Goal: Transaction & Acquisition: Purchase product/service

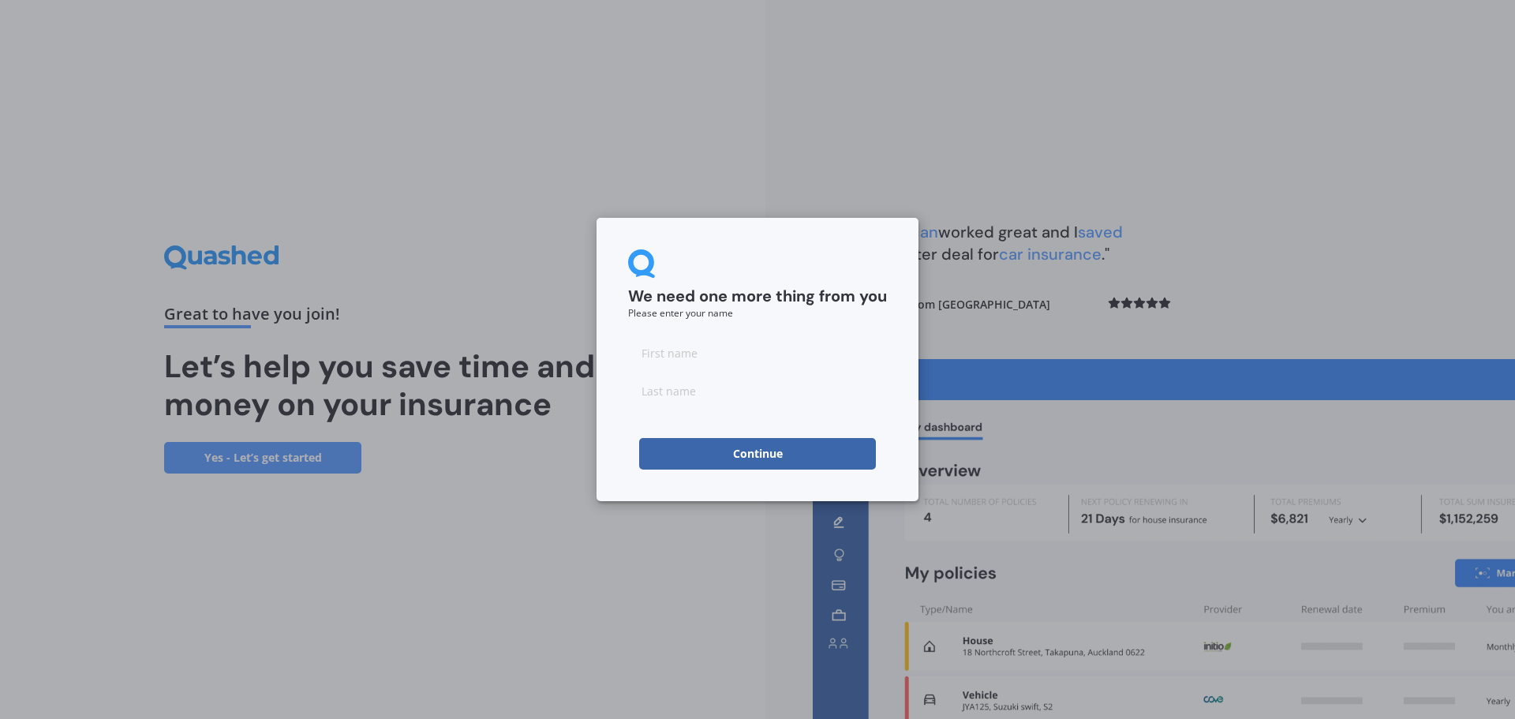
click at [666, 359] on input at bounding box center [757, 353] width 259 height 32
type input "[PERSON_NAME]"
click at [702, 389] on input at bounding box center [757, 391] width 259 height 32
type input "Heap"
click at [735, 455] on button "Continue" at bounding box center [757, 454] width 237 height 32
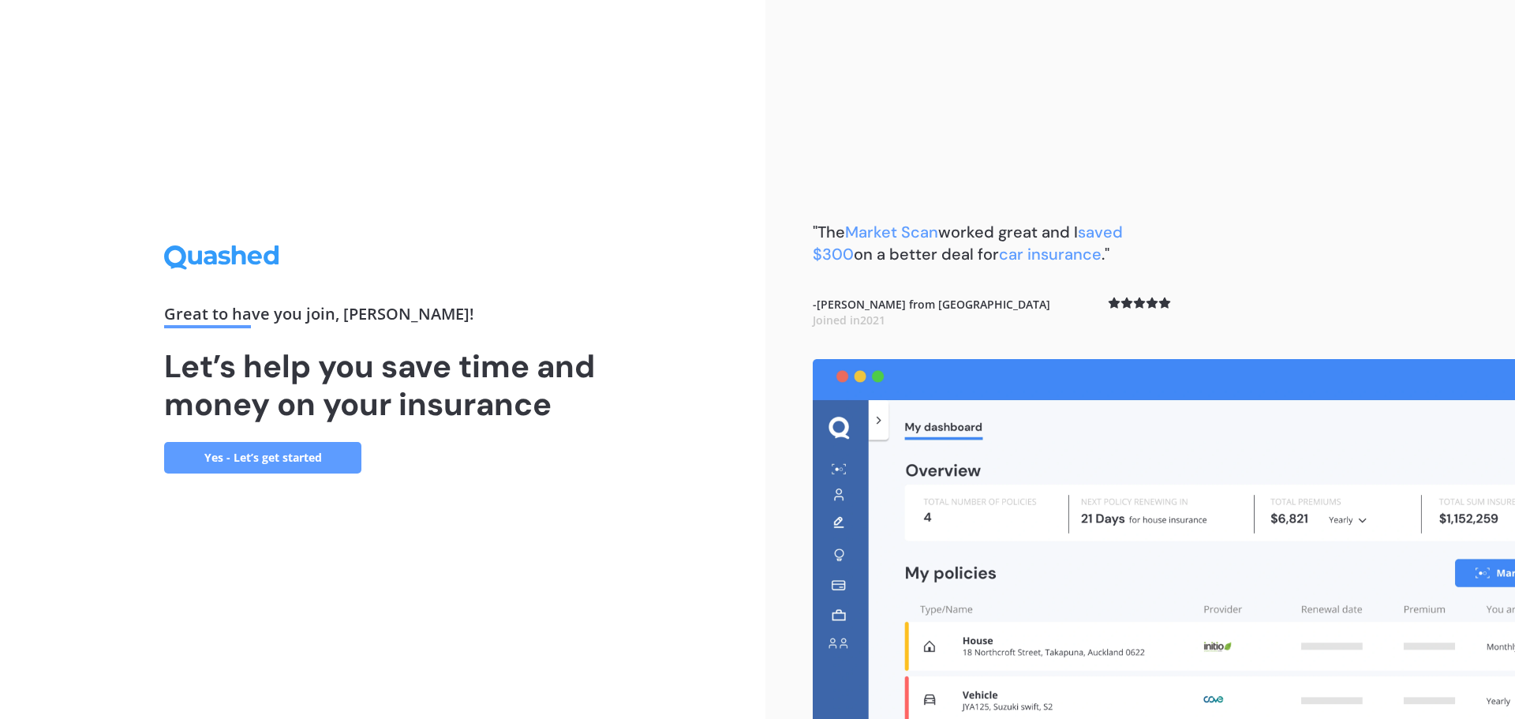
click at [204, 455] on link "Yes - Let’s get started" at bounding box center [262, 458] width 197 height 32
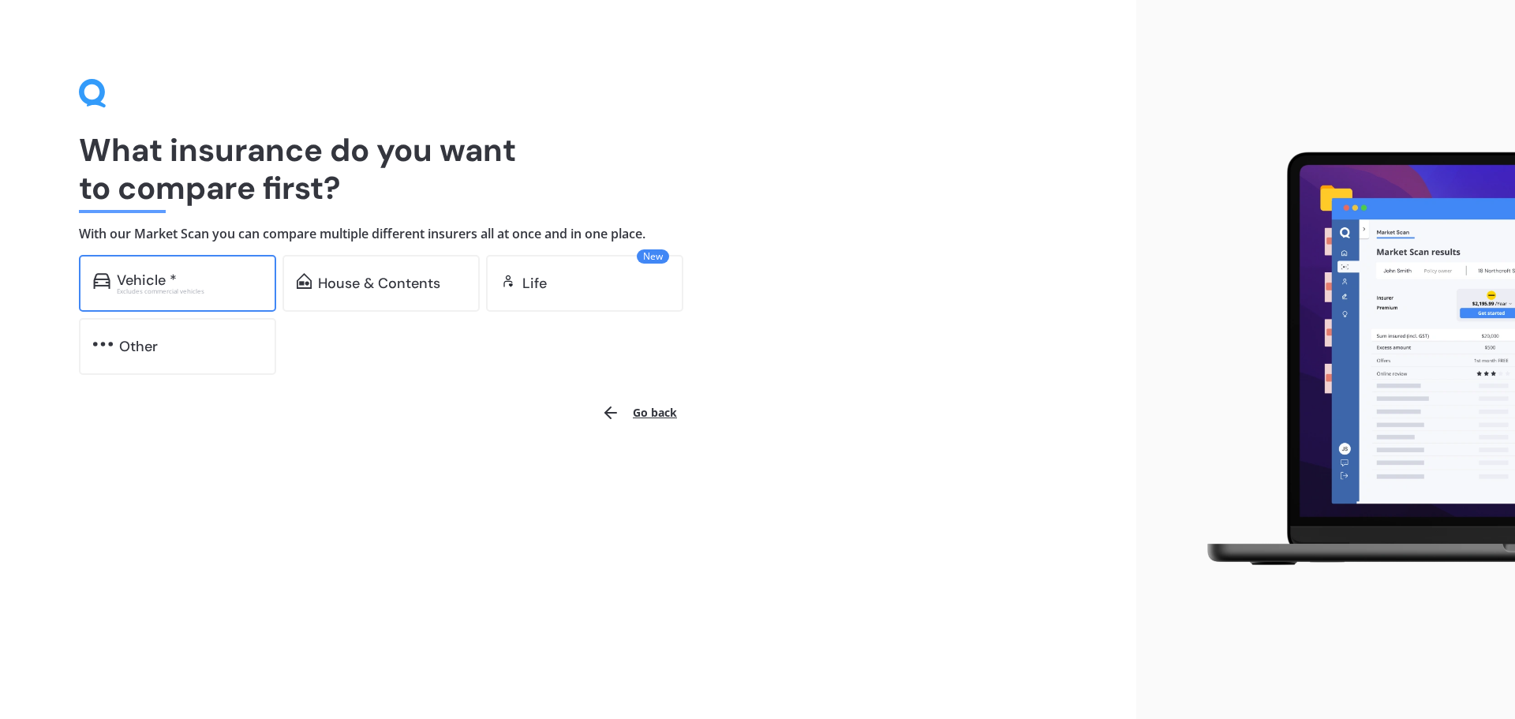
click at [151, 288] on div "Excludes commercial vehicles" at bounding box center [189, 291] width 145 height 6
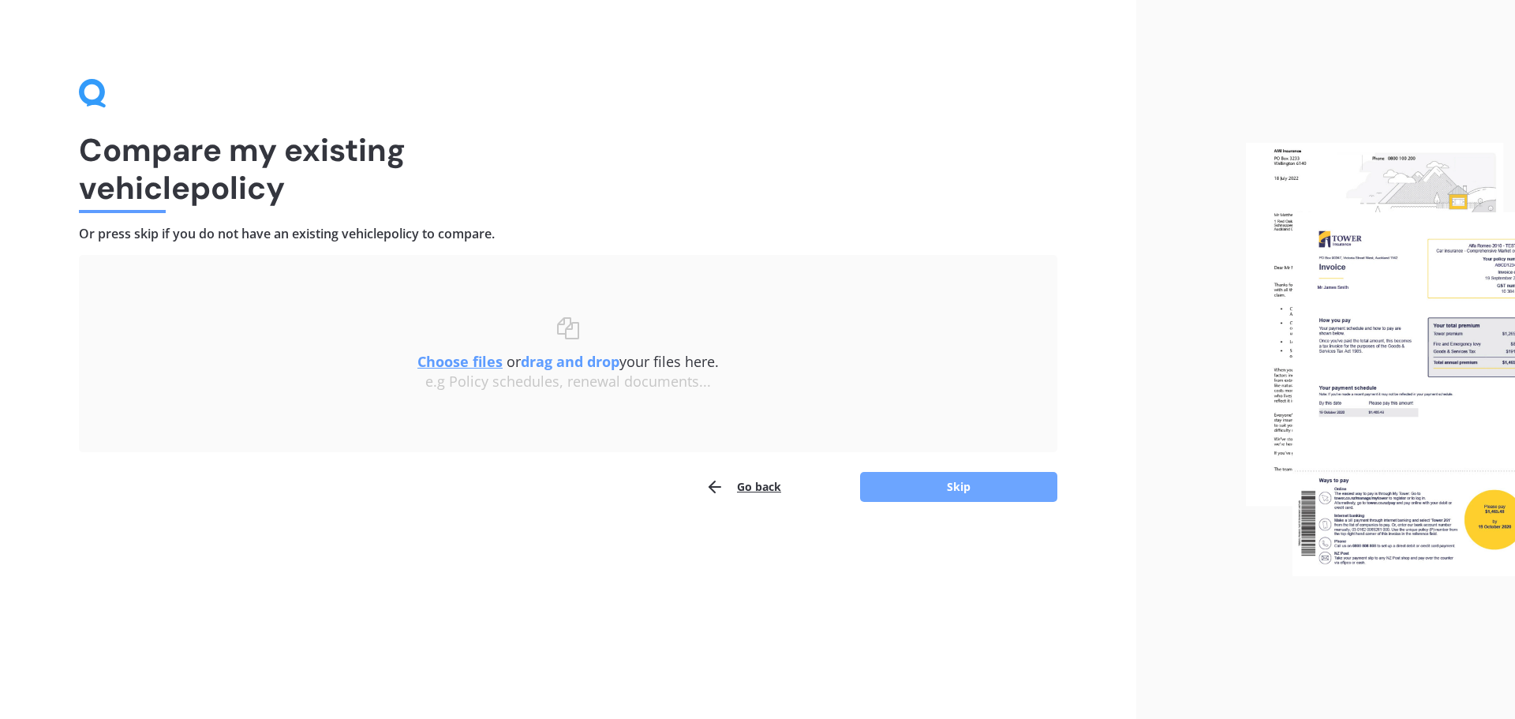
click at [971, 487] on button "Skip" at bounding box center [958, 487] width 197 height 30
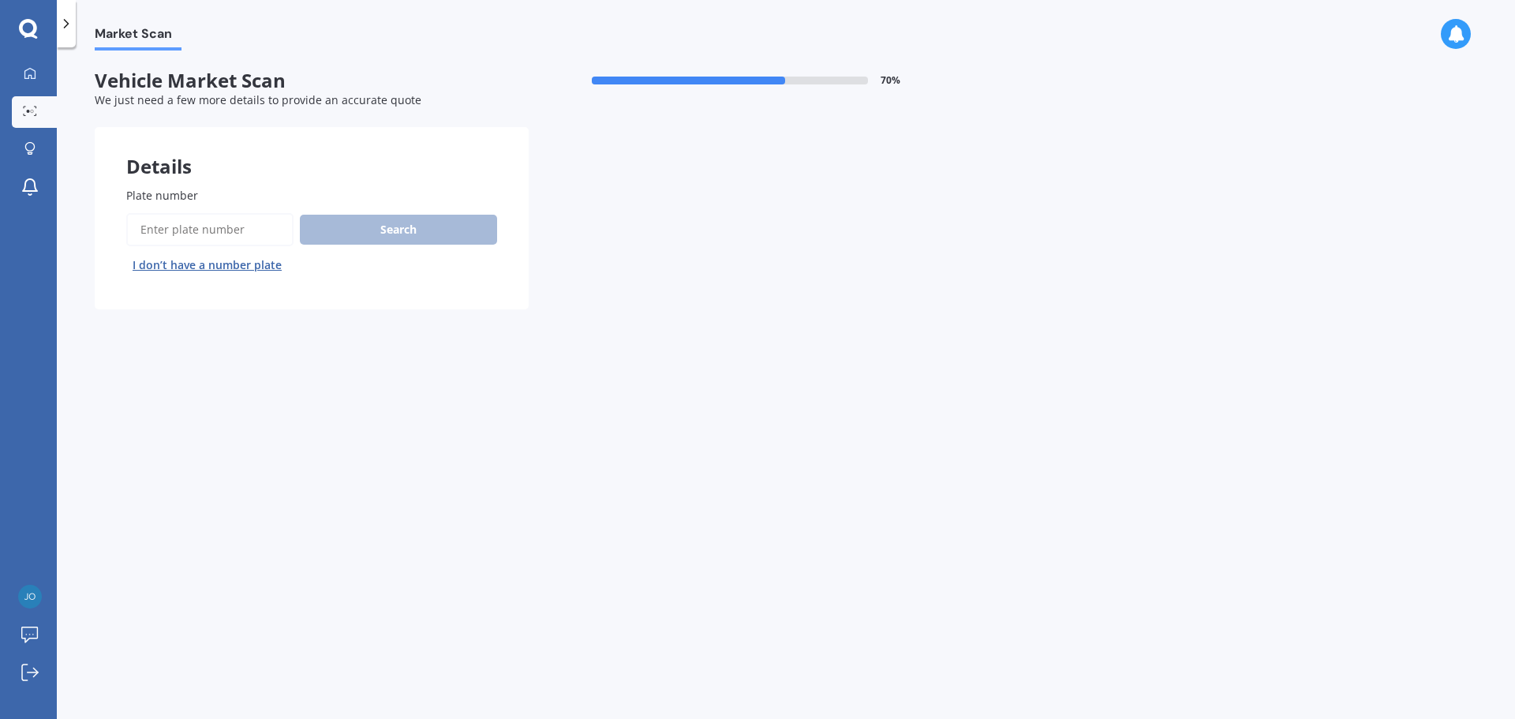
click at [159, 227] on input "Plate number" at bounding box center [209, 229] width 167 height 33
type input "LPa769"
click at [429, 233] on button "Search" at bounding box center [398, 230] width 197 height 30
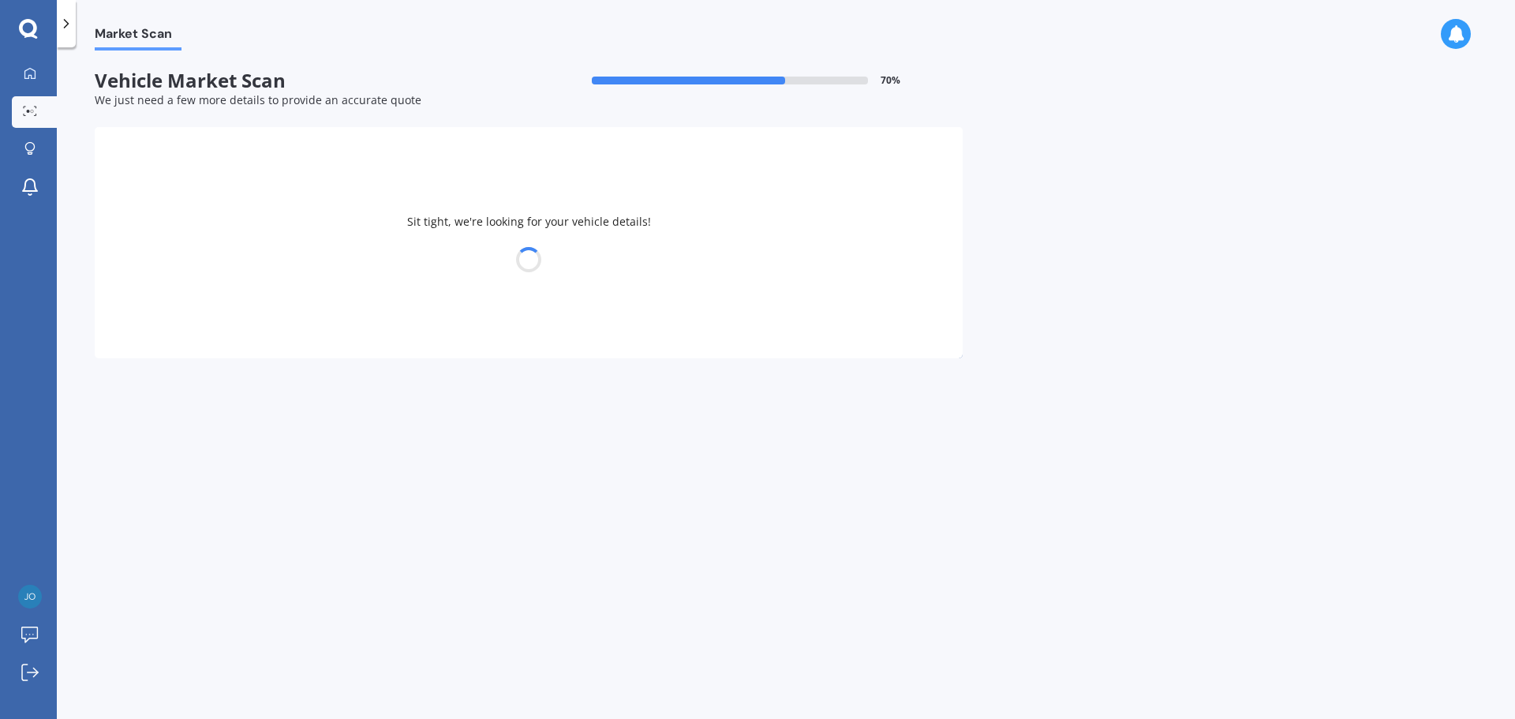
select select "TOYOTA"
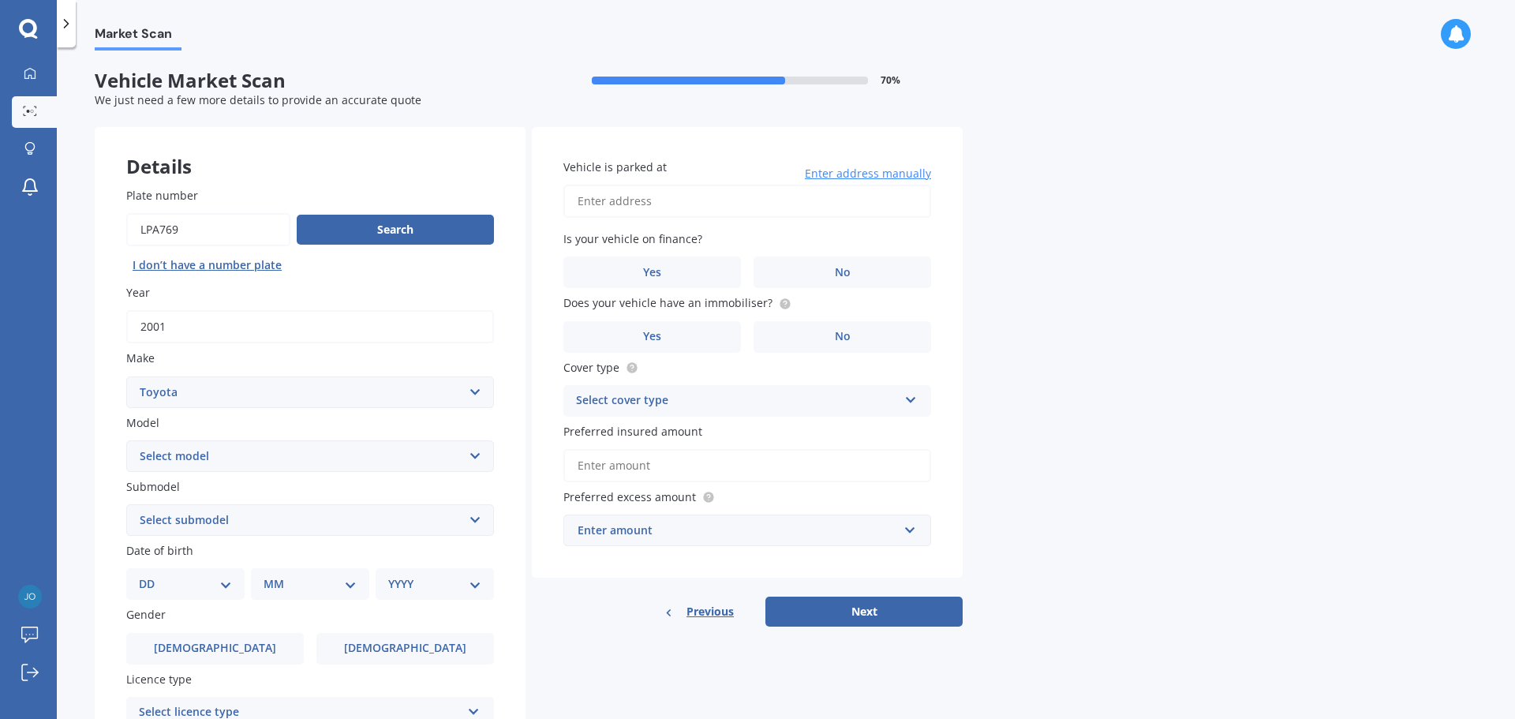
click at [471, 460] on select "Select model 4 Runner 86 [PERSON_NAME] Alphard Altezza Aqua Aristo Aurion Auris…" at bounding box center [310, 456] width 368 height 32
select select "RAV-4"
click at [126, 440] on select "Select model 4 Runner 86 [PERSON_NAME] Alphard Altezza Aqua Aristo Aurion Auris…" at bounding box center [310, 456] width 368 height 32
click at [196, 519] on select "Select submodel Diesel EV GX SUV 2.2/4WD/6AT Hybrid Hybrid 2WD Petrol" at bounding box center [310, 520] width 368 height 32
select select "PETROL"
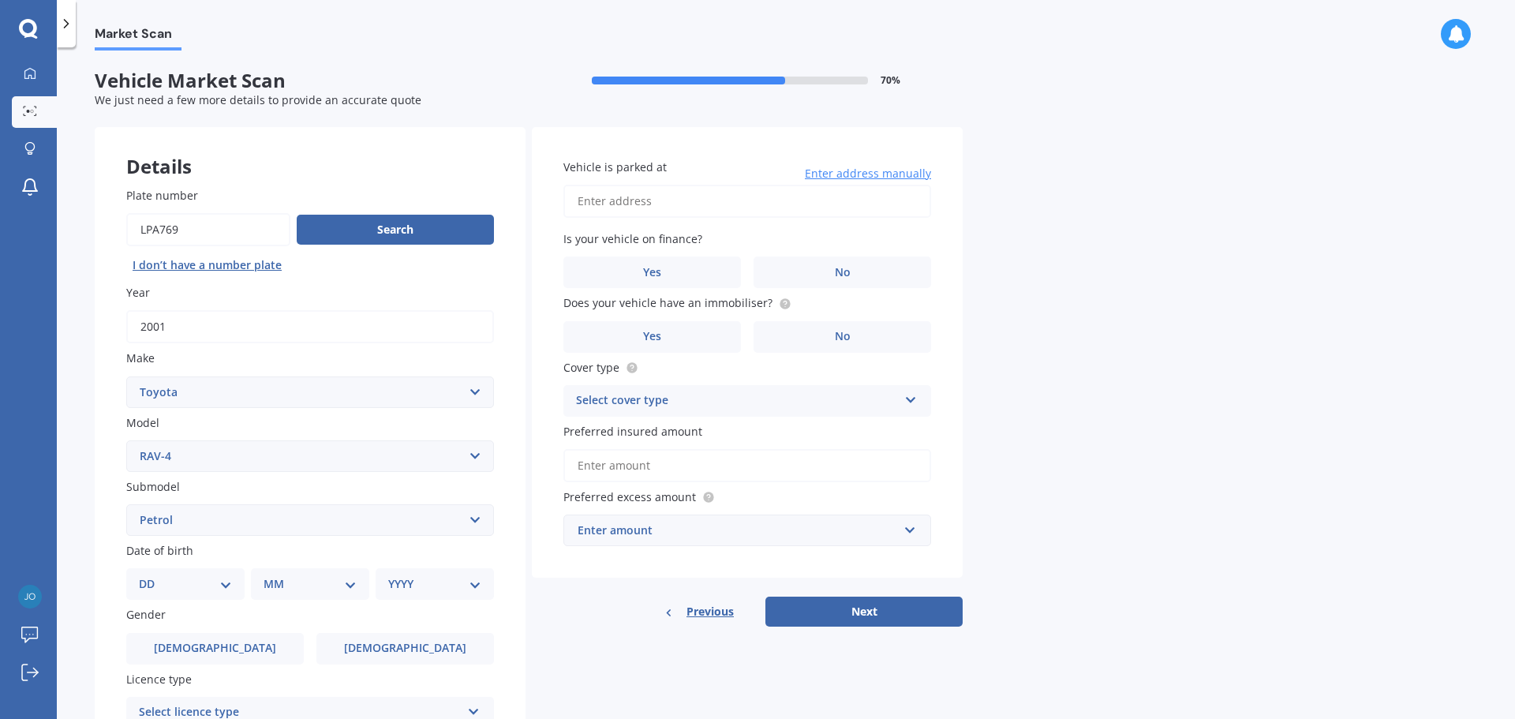
click at [126, 504] on select "Select submodel Diesel EV GX SUV 2.2/4WD/6AT Hybrid Hybrid 2WD Petrol" at bounding box center [310, 520] width 368 height 32
click at [223, 586] on select "DD 01 02 03 04 05 06 07 08 09 10 11 12 13 14 15 16 17 18 19 20 21 22 23 24 25 2…" at bounding box center [185, 583] width 93 height 17
select select "09"
click at [152, 575] on select "DD 01 02 03 04 05 06 07 08 09 10 11 12 13 14 15 16 17 18 19 20 21 22 23 24 25 2…" at bounding box center [185, 583] width 93 height 17
click at [299, 591] on select "MM 01 02 03 04 05 06 07 08 09 10 11 12" at bounding box center [313, 583] width 87 height 17
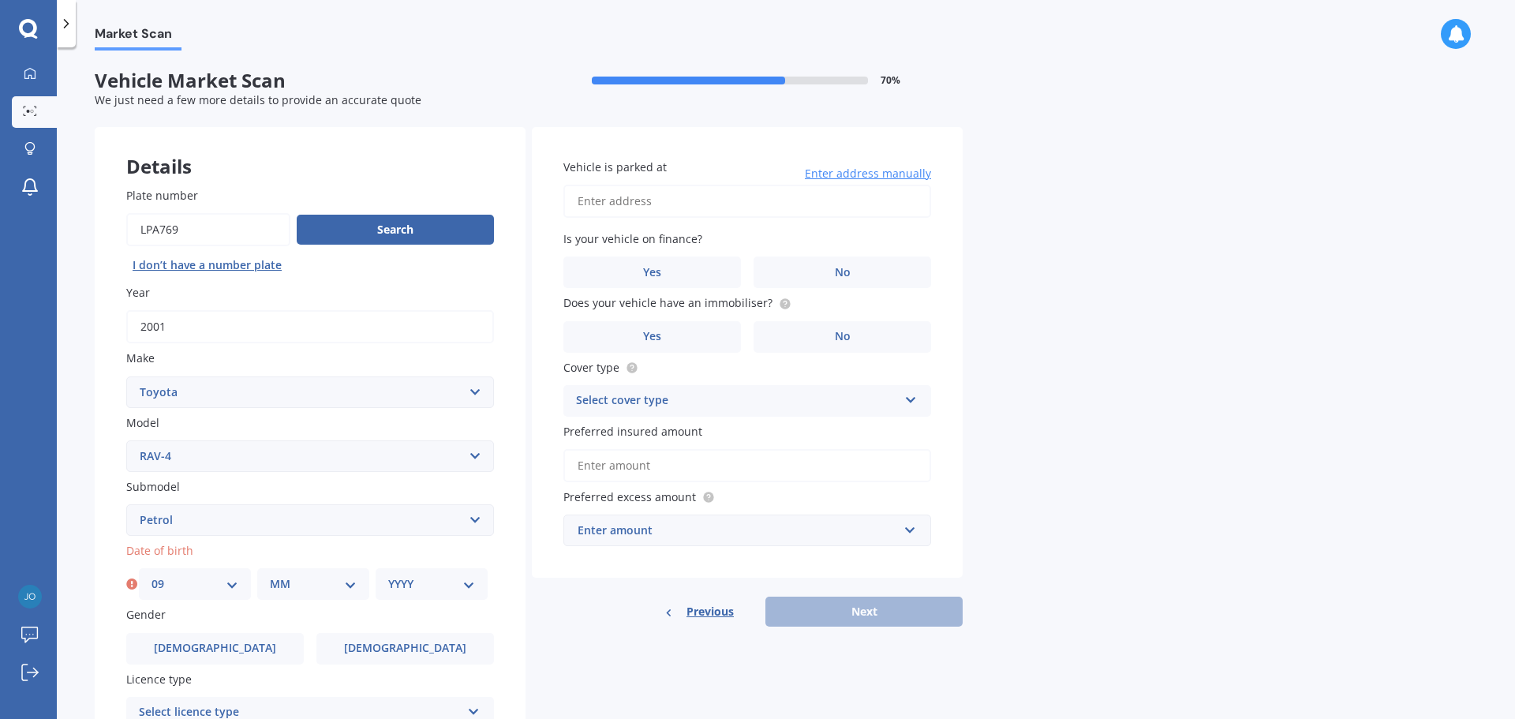
select select "03"
click at [270, 575] on select "MM 01 02 03 04 05 06 07 08 09 10 11 12" at bounding box center [313, 583] width 87 height 17
click at [465, 589] on select "YYYY 2025 2024 2023 2022 2021 2020 2019 2018 2017 2016 2015 2014 2013 2012 2011…" at bounding box center [431, 583] width 87 height 17
select select "1976"
click at [388, 575] on select "YYYY 2025 2024 2023 2022 2021 2020 2019 2018 2017 2016 2015 2014 2013 2012 2011…" at bounding box center [431, 583] width 87 height 17
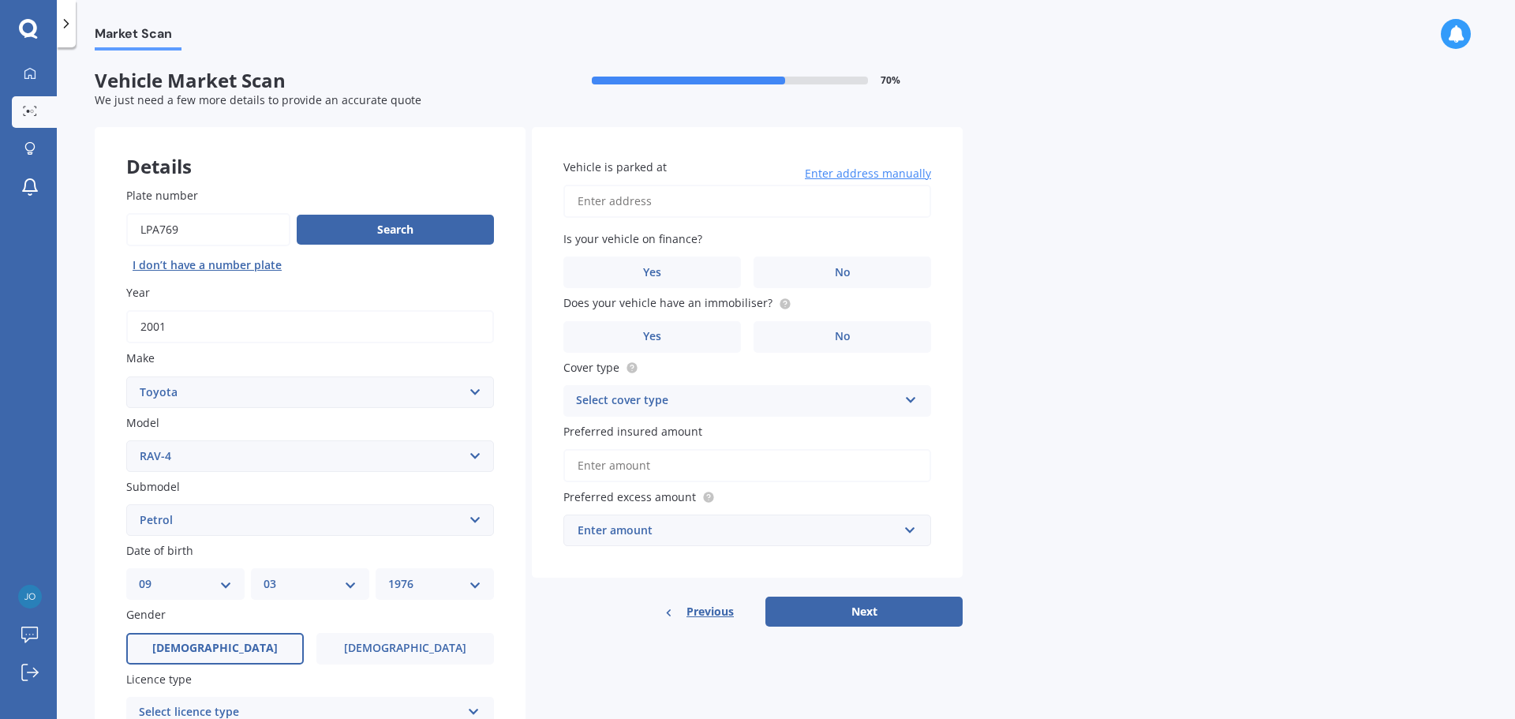
click at [229, 643] on label "[DEMOGRAPHIC_DATA]" at bounding box center [215, 649] width 178 height 32
click at [0, 0] on input "[DEMOGRAPHIC_DATA]" at bounding box center [0, 0] width 0 height 0
click at [198, 705] on div "Select licence type" at bounding box center [300, 712] width 322 height 19
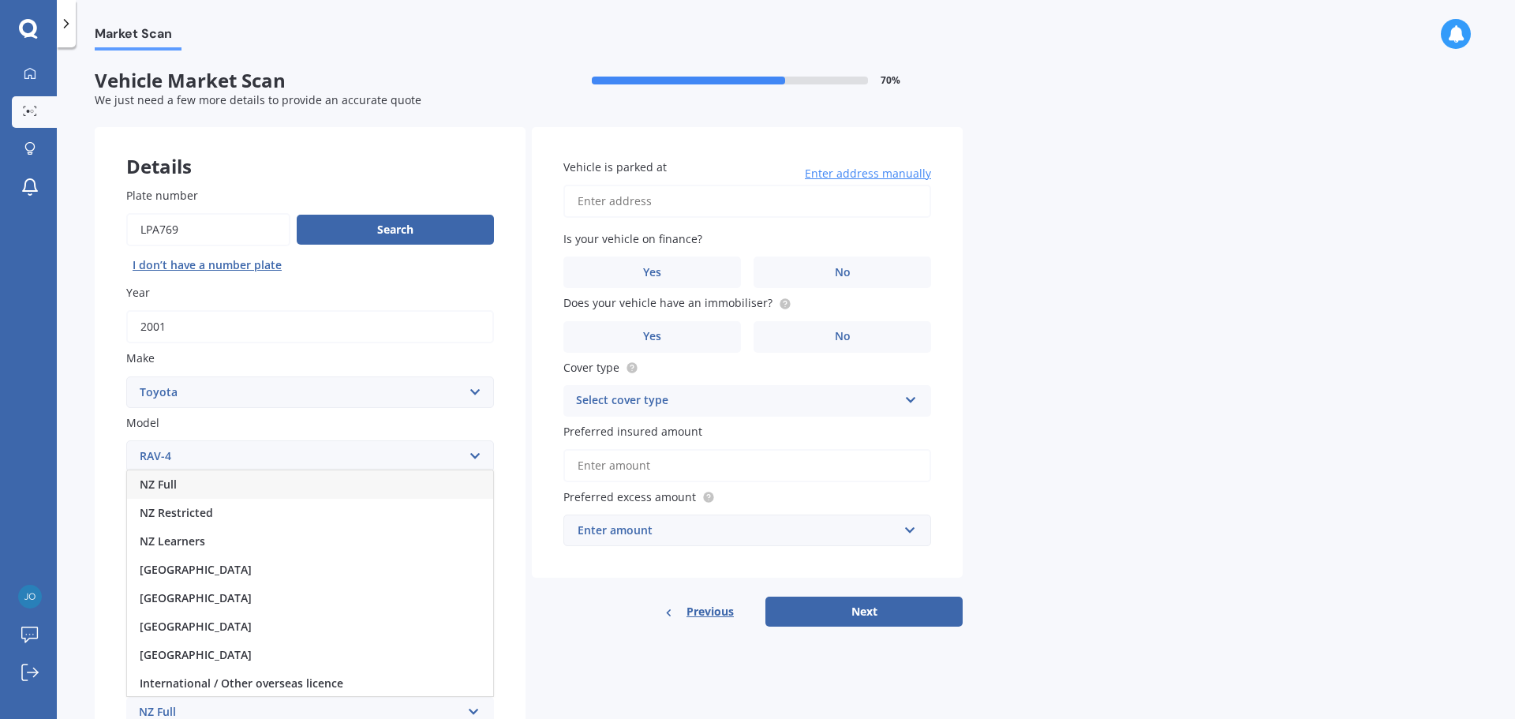
click at [175, 479] on span "NZ Full" at bounding box center [158, 484] width 37 height 15
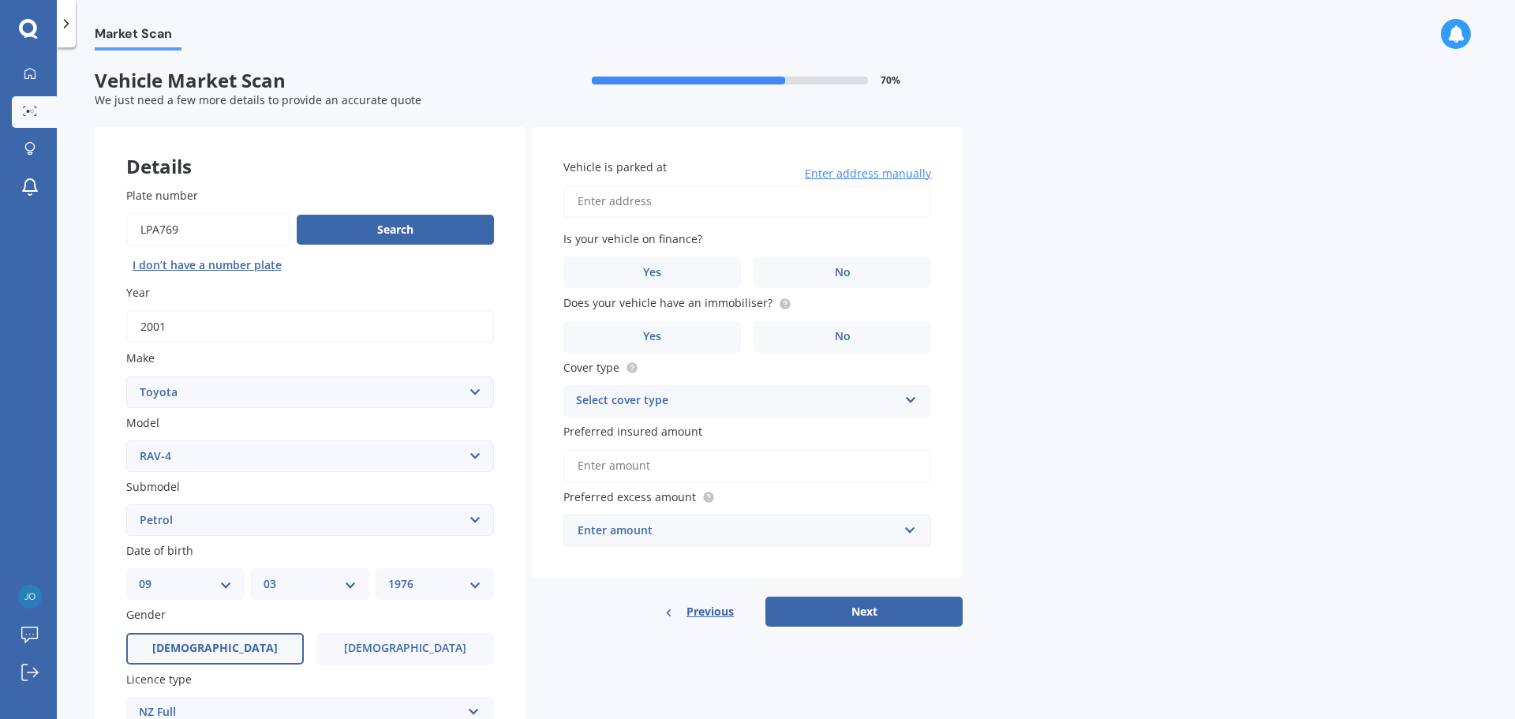
click at [595, 200] on input "Vehicle is parked at" at bounding box center [747, 201] width 368 height 33
type input "[STREET_ADDRESS]"
click at [840, 271] on span "No" at bounding box center [843, 272] width 16 height 13
click at [0, 0] on input "No" at bounding box center [0, 0] width 0 height 0
click at [840, 333] on span "No" at bounding box center [843, 336] width 16 height 13
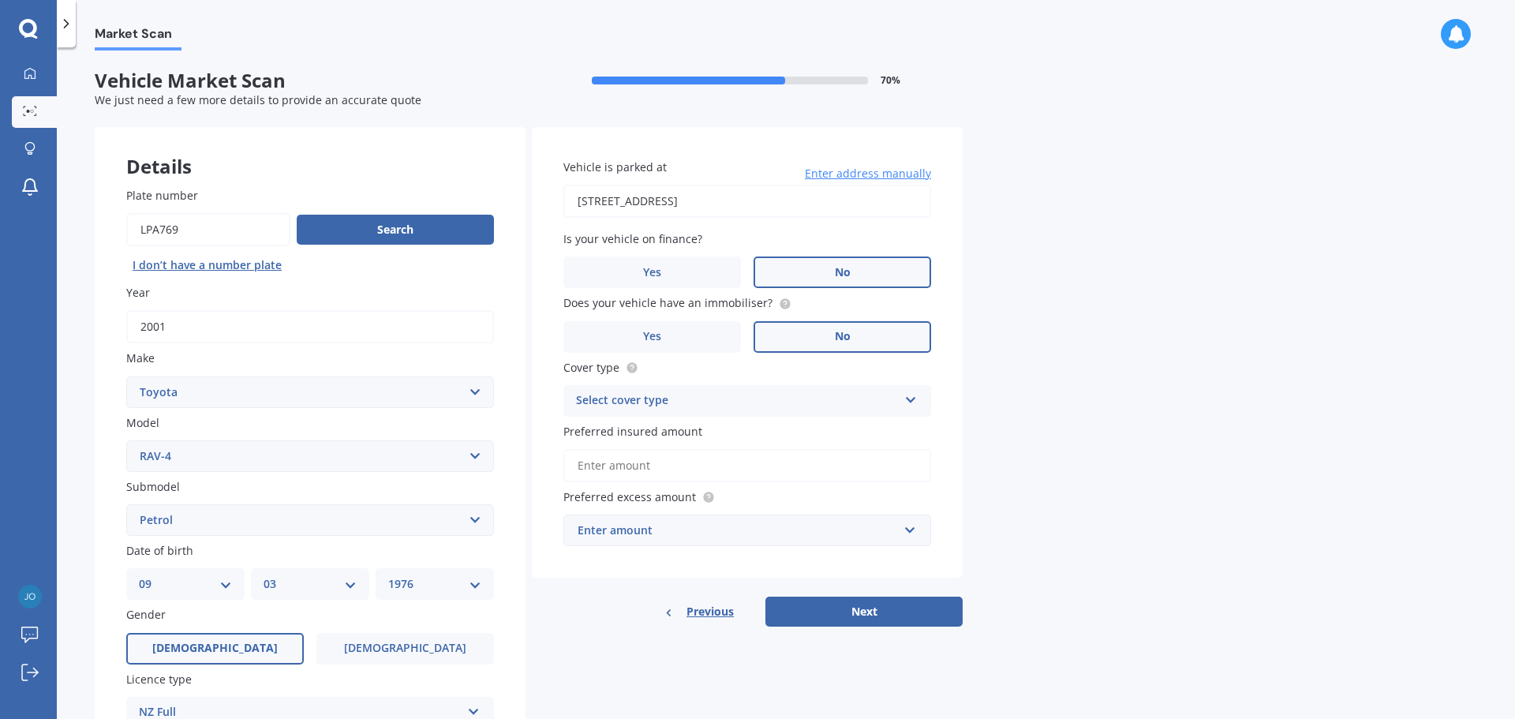
click at [0, 0] on input "No" at bounding box center [0, 0] width 0 height 0
click at [646, 388] on div "Select cover type Comprehensive Third Party, Fire & Theft Third Party" at bounding box center [747, 401] width 368 height 32
click at [628, 432] on span "Comprehensive" at bounding box center [619, 431] width 84 height 15
click at [617, 467] on input "Preferred insured amount" at bounding box center [747, 465] width 368 height 33
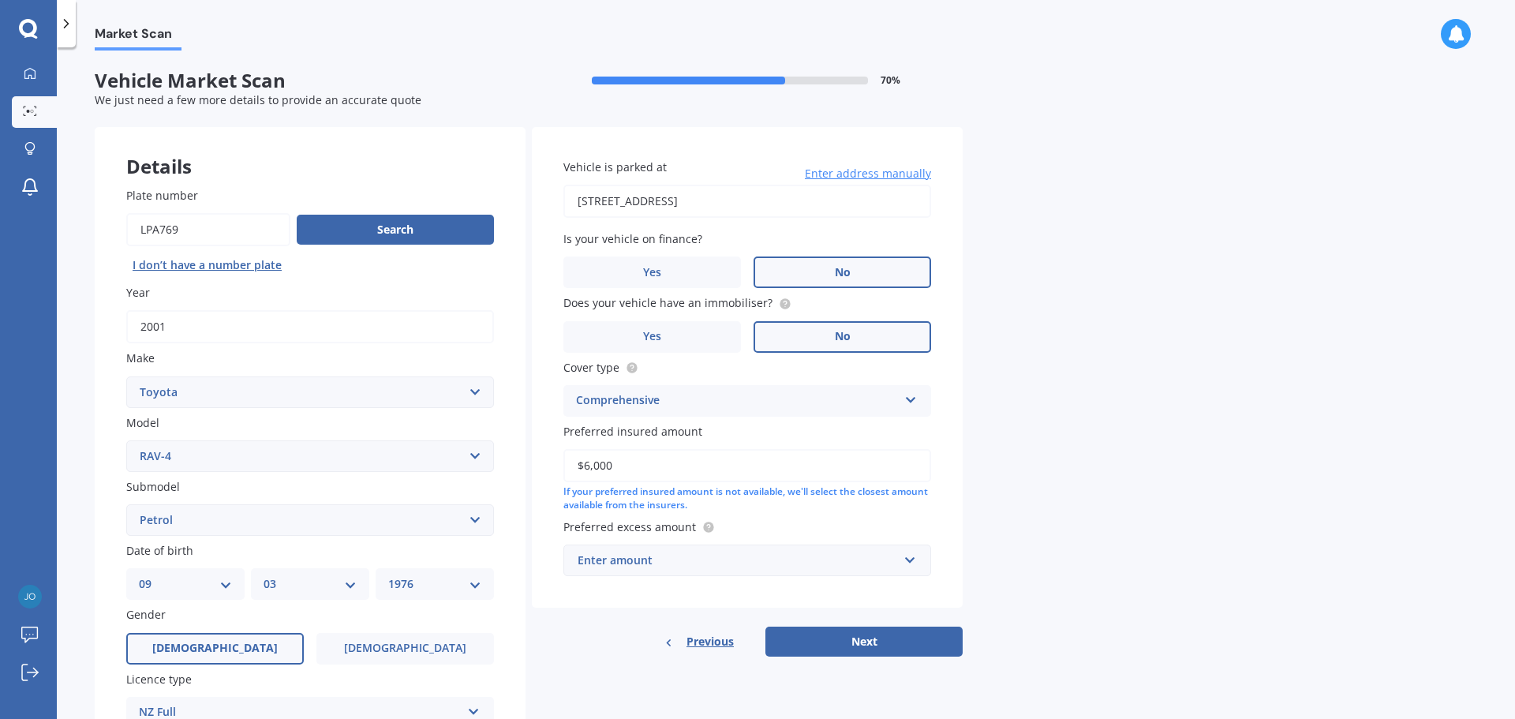
type input "$6,000"
click at [676, 558] on div "Enter amount" at bounding box center [738, 560] width 320 height 17
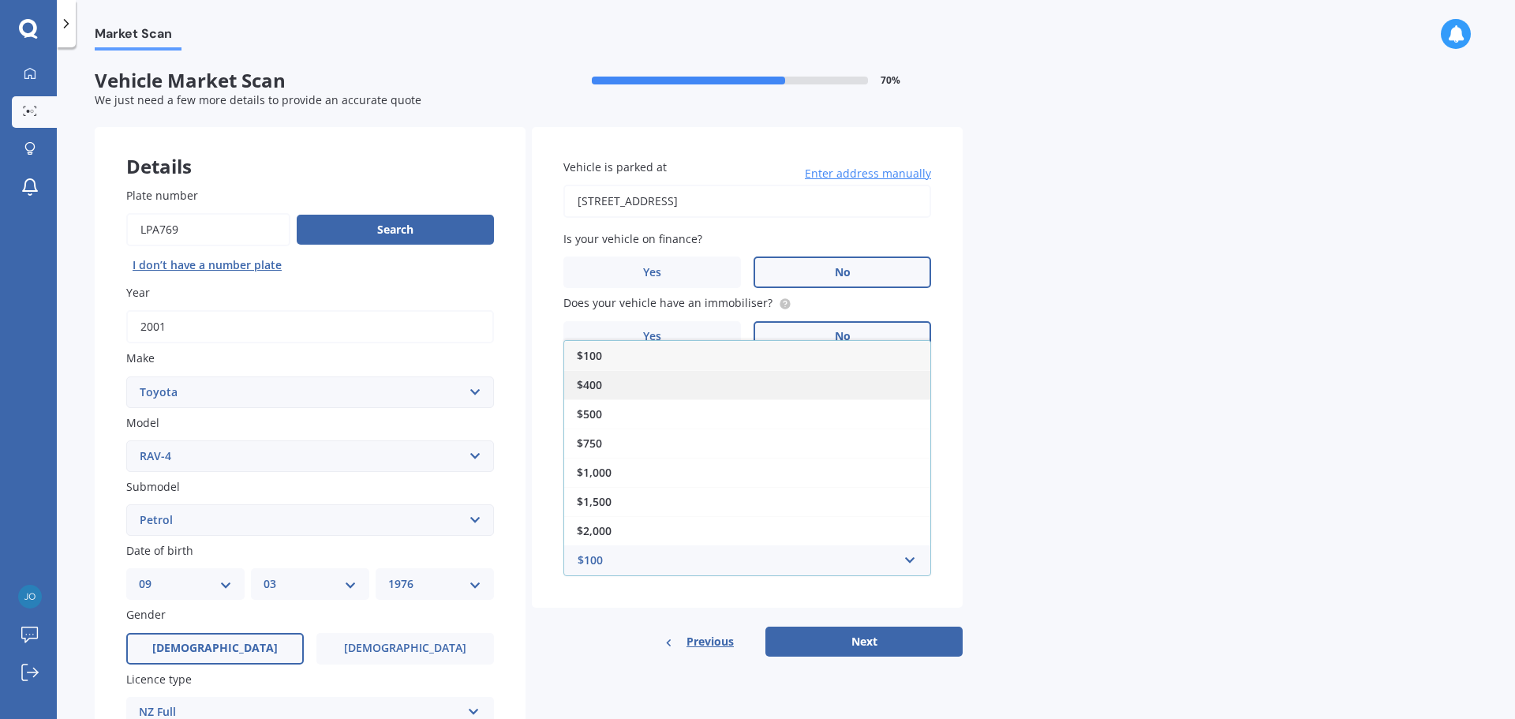
click at [590, 383] on span "$400" at bounding box center [589, 384] width 25 height 15
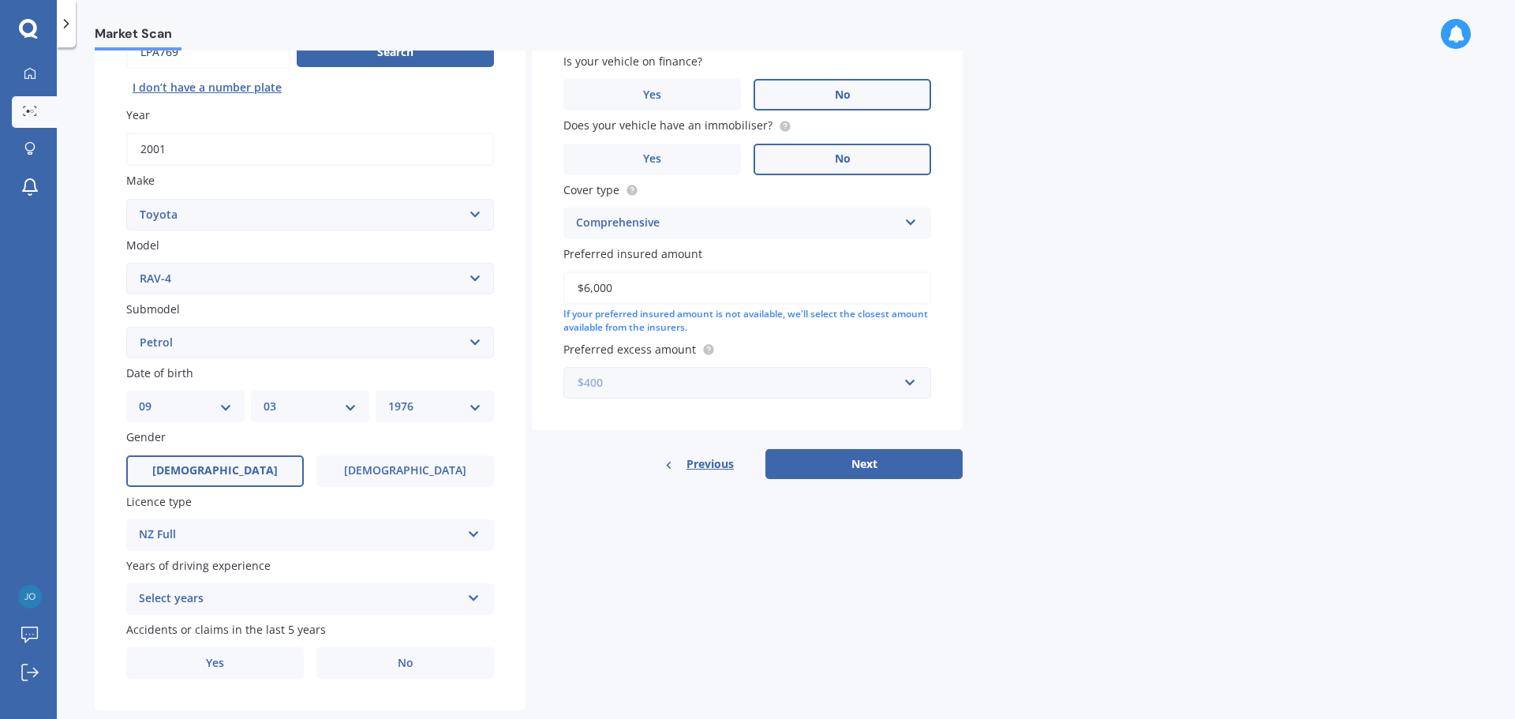
scroll to position [210, 0]
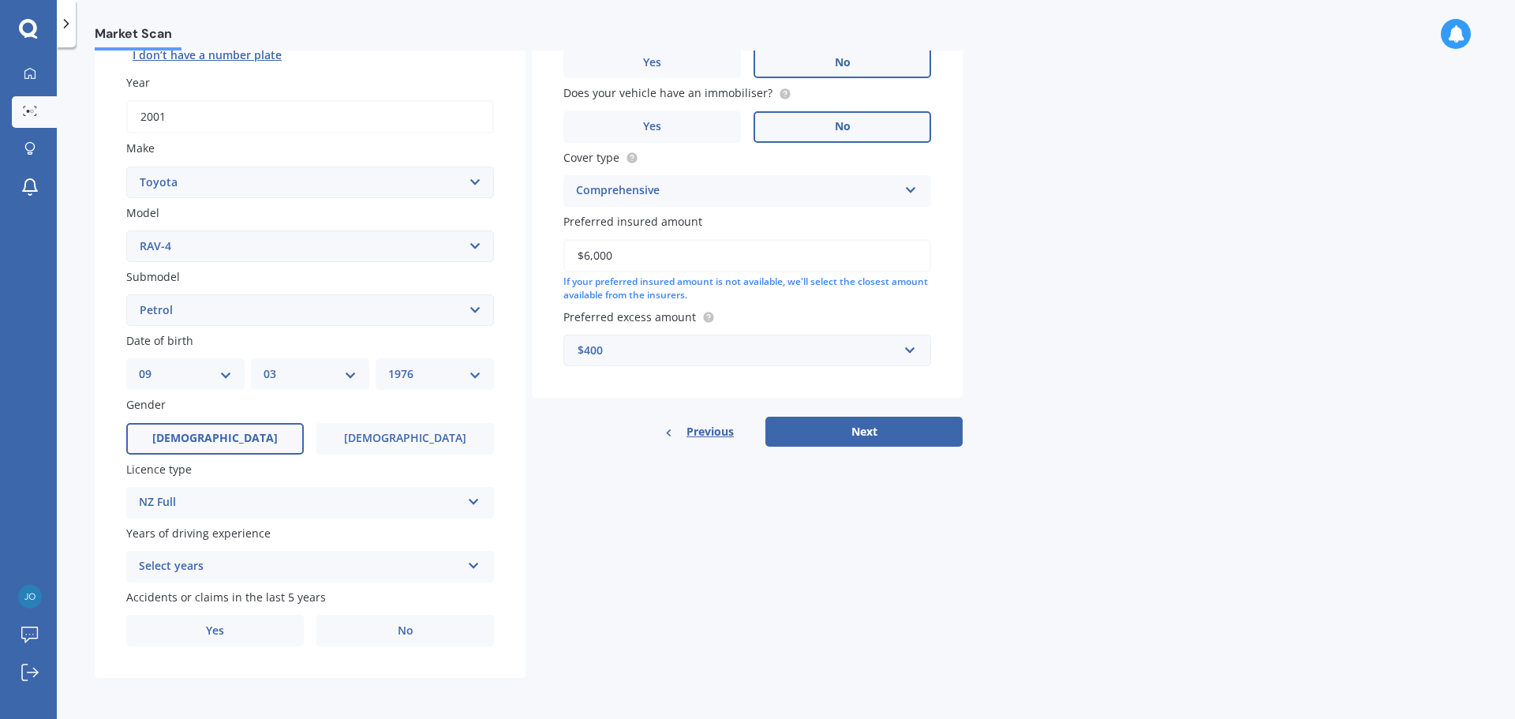
click at [471, 561] on icon at bounding box center [473, 562] width 13 height 11
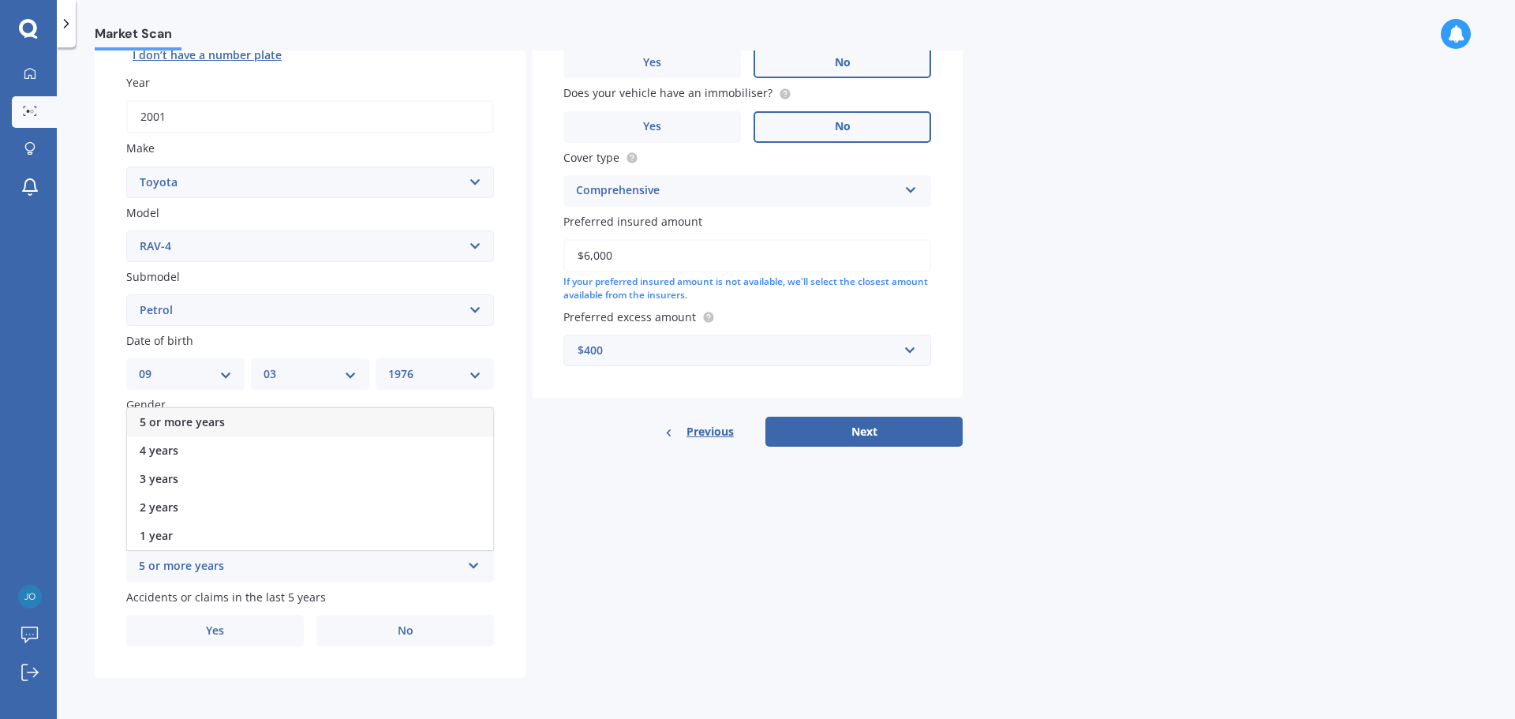
click at [164, 417] on span "5 or more years" at bounding box center [182, 421] width 85 height 15
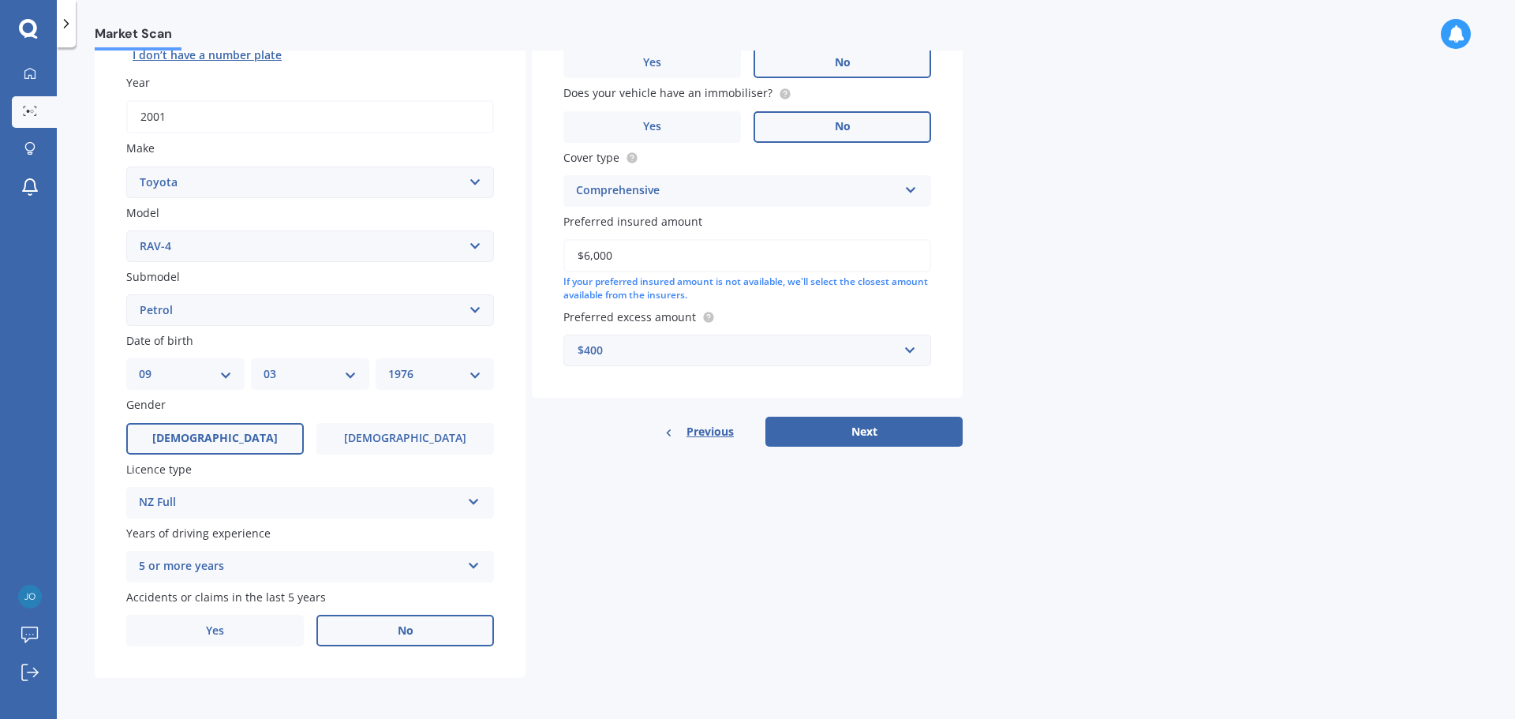
click at [411, 627] on span "No" at bounding box center [406, 630] width 16 height 13
click at [0, 0] on input "No" at bounding box center [0, 0] width 0 height 0
click at [873, 434] on button "Next" at bounding box center [863, 432] width 197 height 30
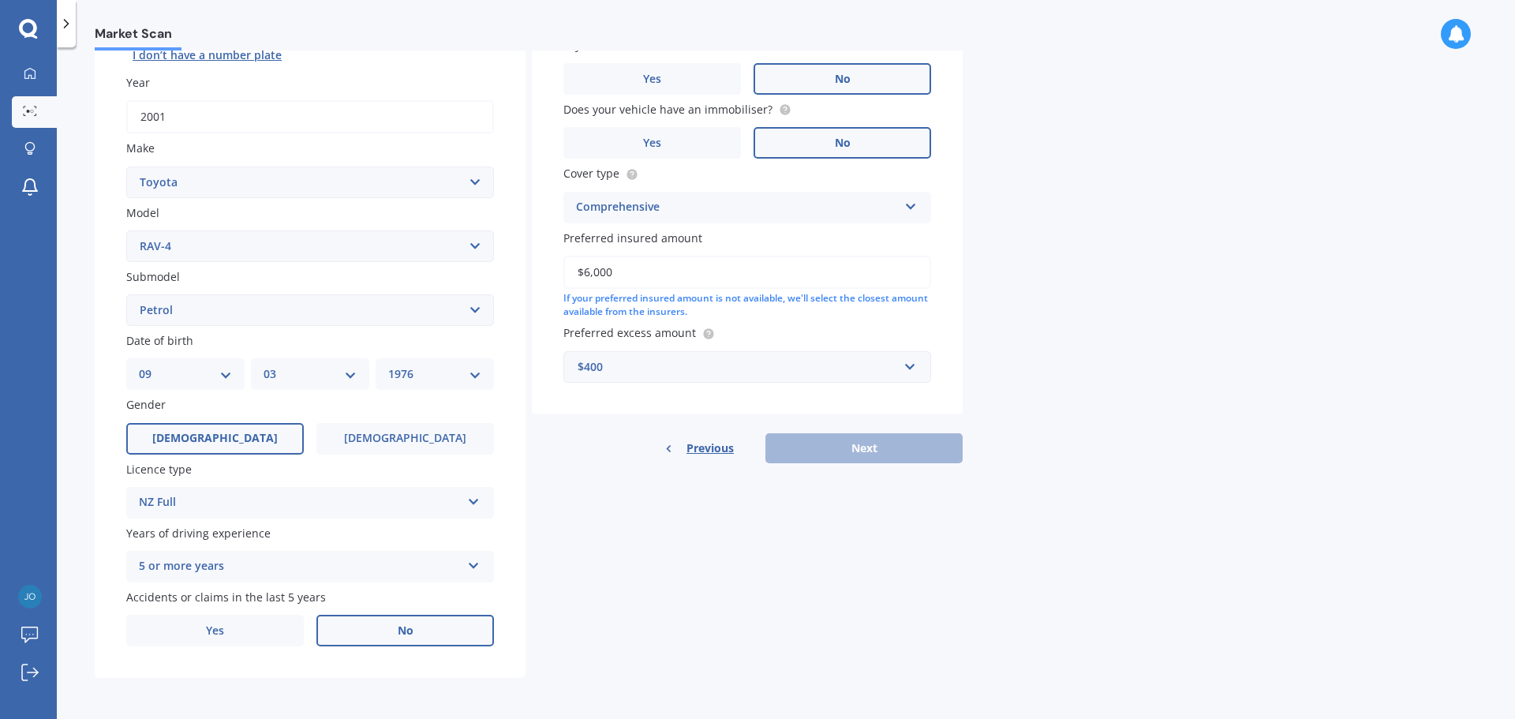
scroll to position [108, 0]
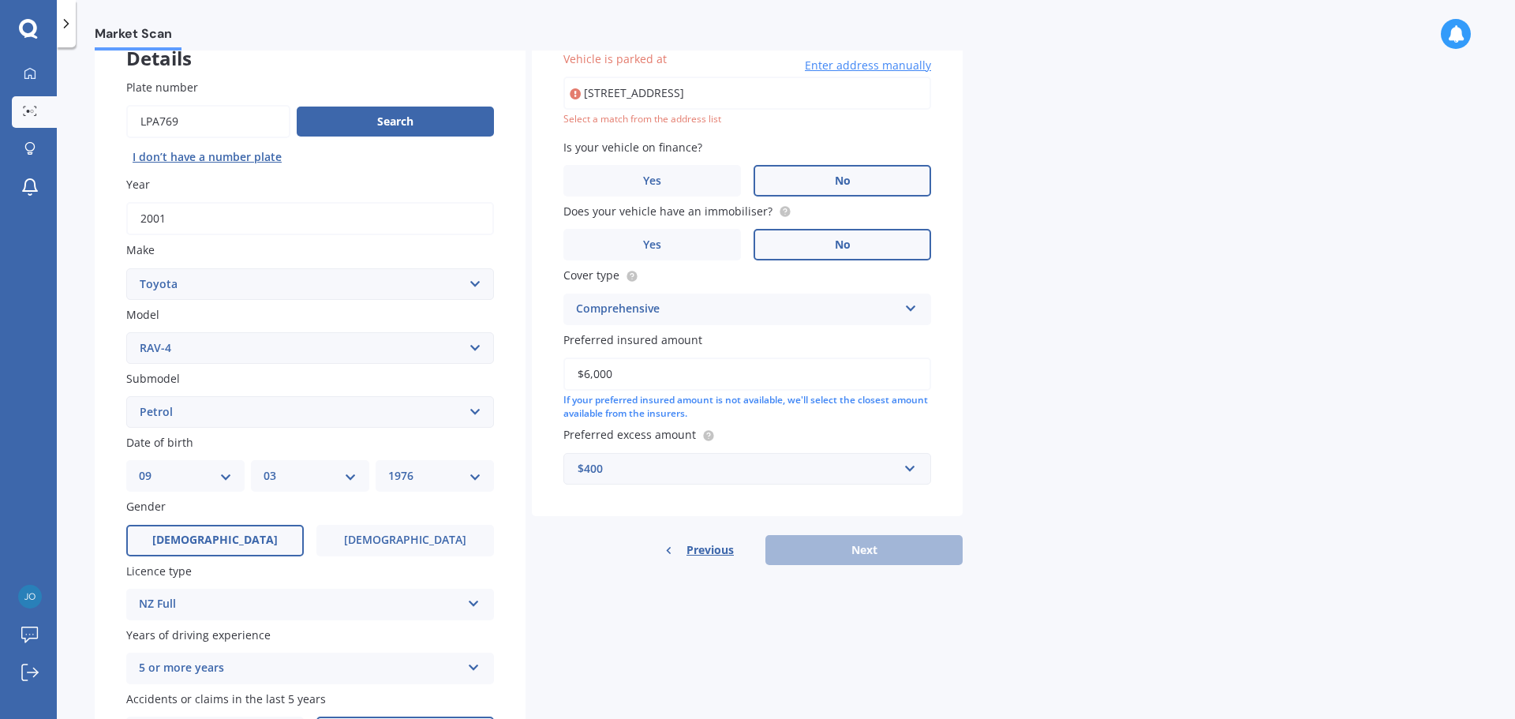
drag, startPoint x: 870, startPoint y: 87, endPoint x: 539, endPoint y: 80, distance: 330.7
click at [539, 80] on div "Vehicle is parked at [STREET_ADDRESS] 8014 Enter address manually Select a matc…" at bounding box center [747, 267] width 431 height 497
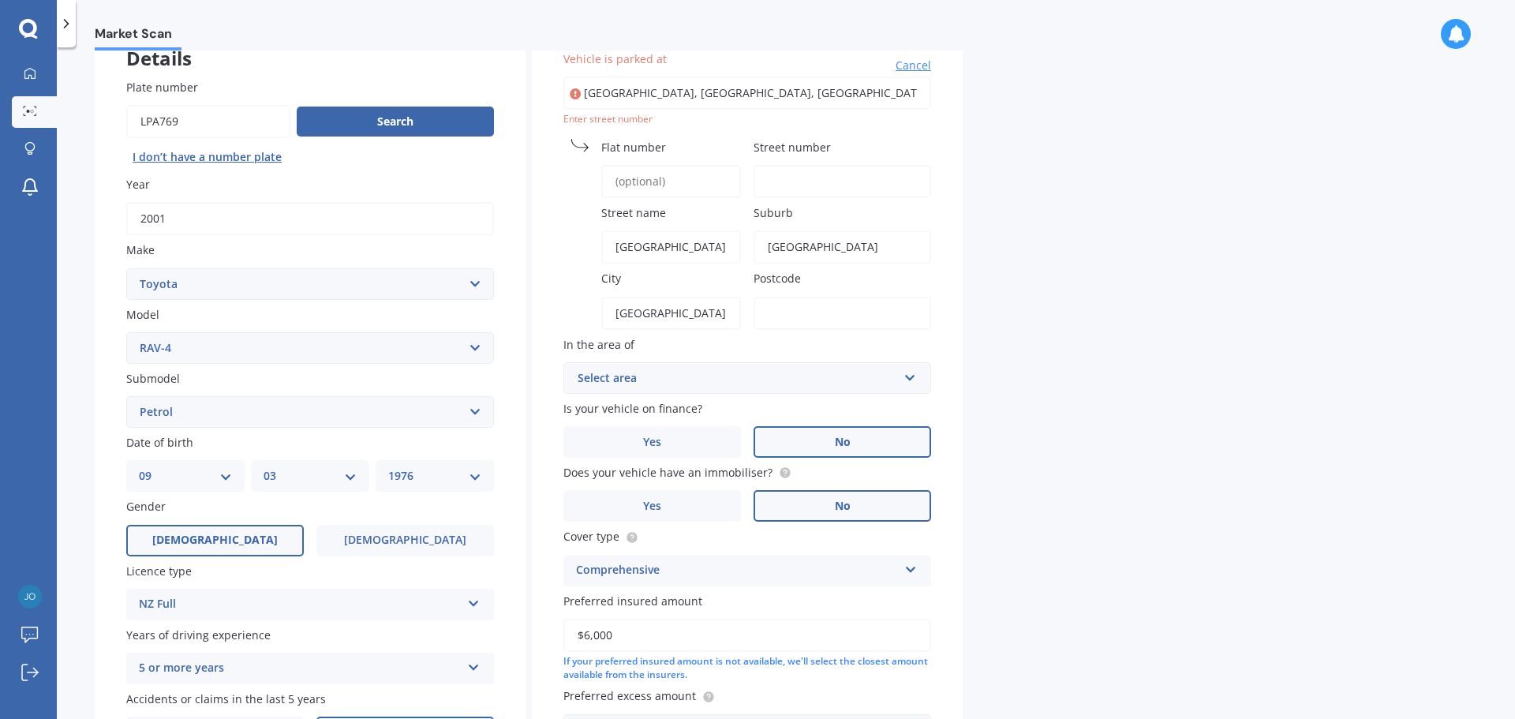
click at [761, 98] on input "[GEOGRAPHIC_DATA], [GEOGRAPHIC_DATA], [GEOGRAPHIC_DATA]" at bounding box center [747, 93] width 368 height 33
type input "[GEOGRAPHIC_DATA], [GEOGRAPHIC_DATA], [GEOGRAPHIC_DATA]"
type input "[GEOGRAPHIC_DATA]"
click at [590, 93] on input "[GEOGRAPHIC_DATA], [GEOGRAPHIC_DATA], [GEOGRAPHIC_DATA]" at bounding box center [747, 93] width 368 height 33
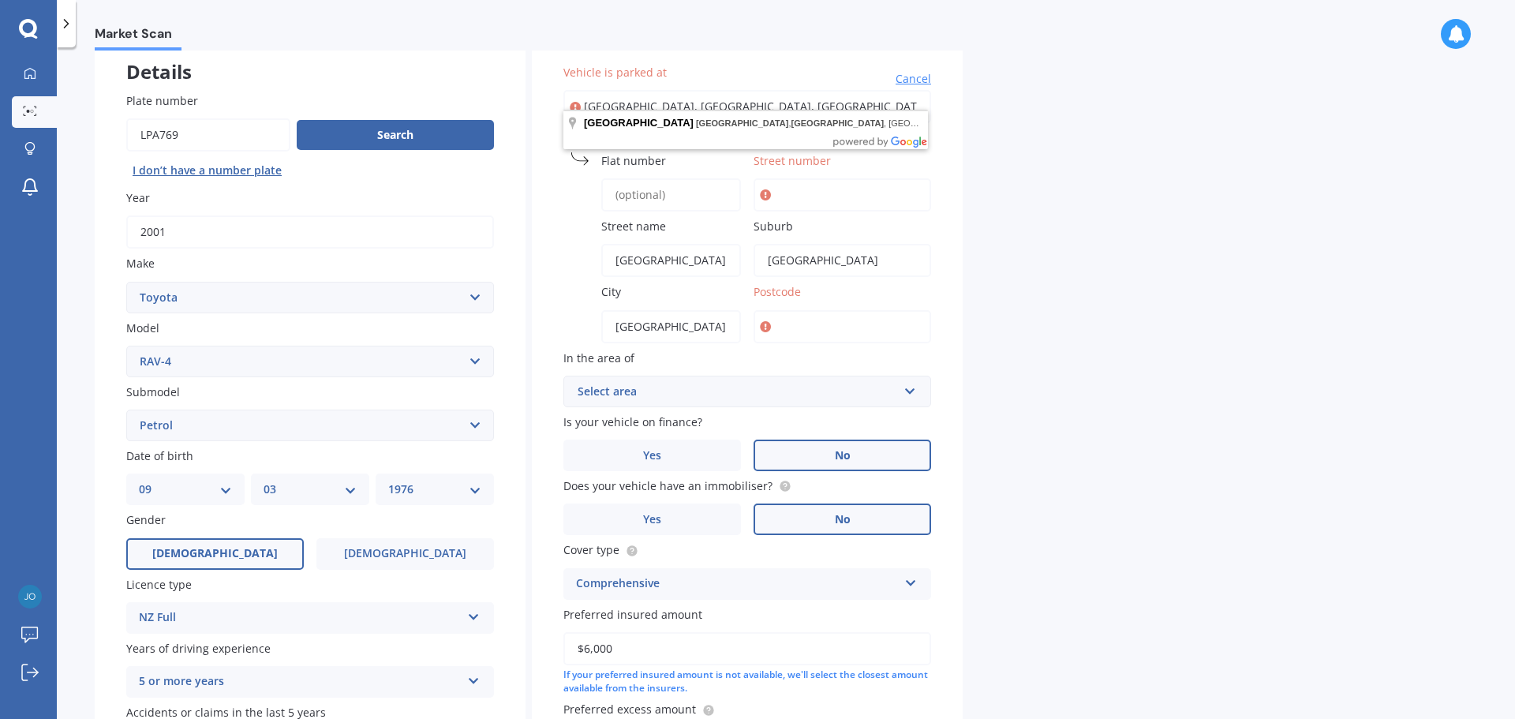
drag, startPoint x: 910, startPoint y: 89, endPoint x: 576, endPoint y: 77, distance: 334.0
click at [576, 77] on div "Vehicle is parked at [GEOGRAPHIC_DATA], [GEOGRAPHIC_DATA], [GEOGRAPHIC_DATA] Ca…" at bounding box center [747, 102] width 368 height 76
type input "4"
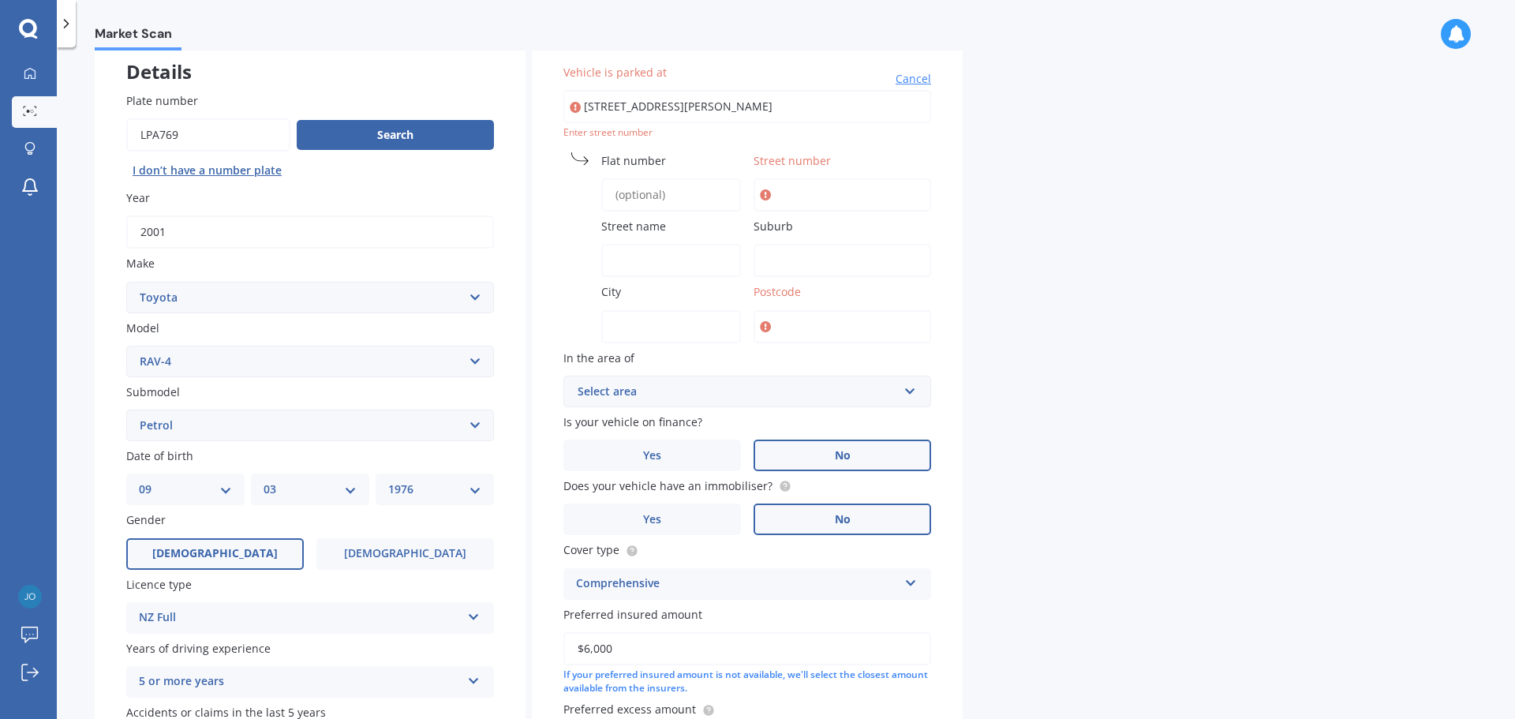
type input "[STREET_ADDRESS][PERSON_NAME]"
type input "483"
type input "[GEOGRAPHIC_DATA]"
type input "[PERSON_NAME]"
type input "[GEOGRAPHIC_DATA]"
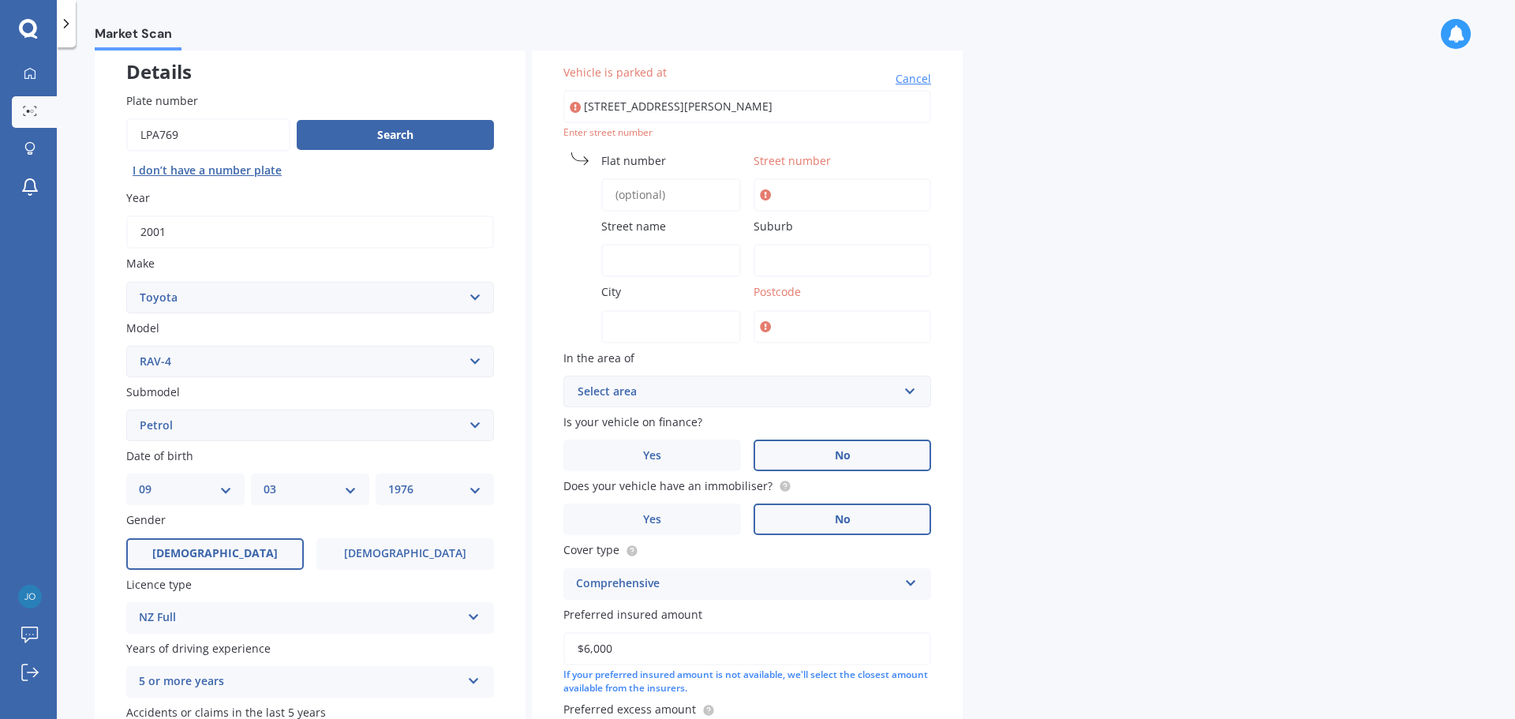
type input "1021"
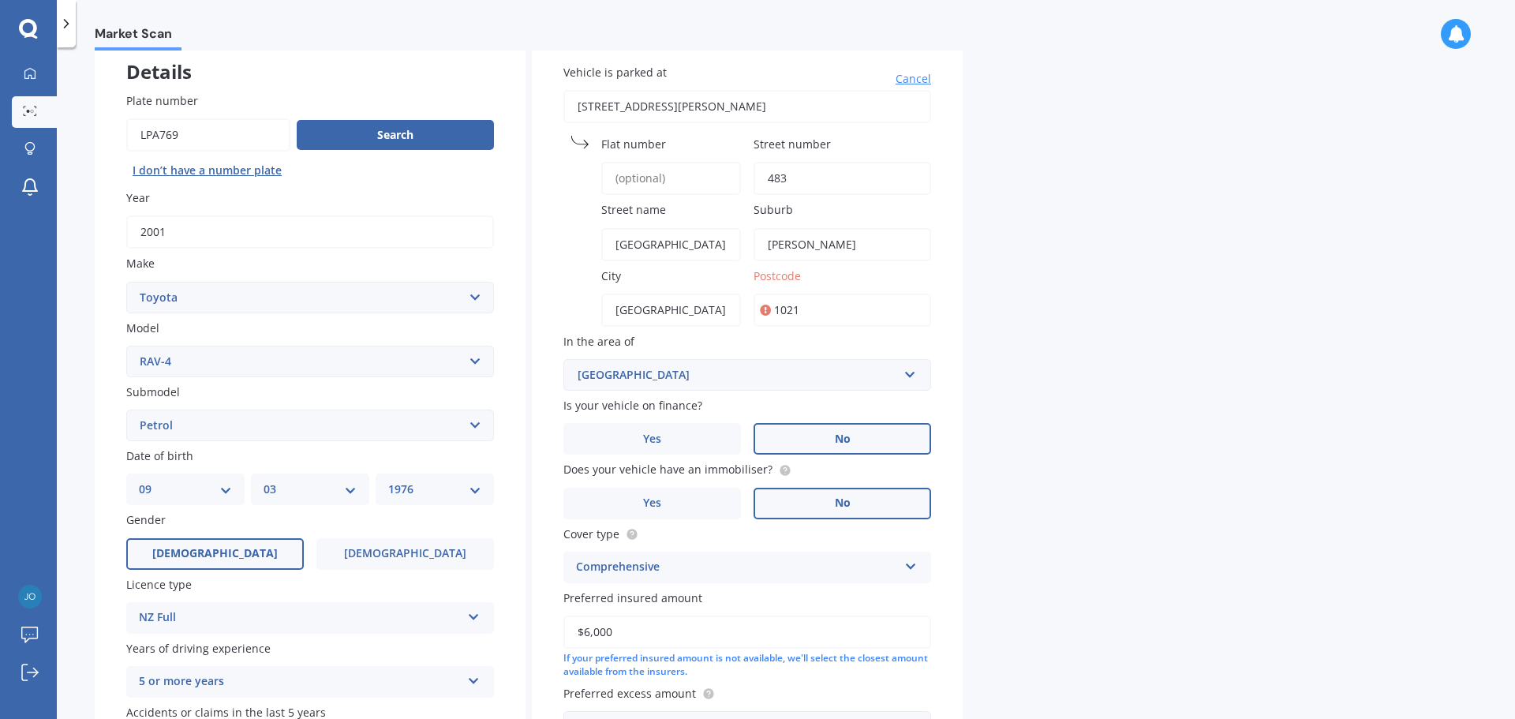
click at [666, 105] on input "[STREET_ADDRESS][PERSON_NAME]" at bounding box center [747, 106] width 368 height 33
click at [597, 105] on input "[STREET_ADDRESS][PERSON_NAME]" at bounding box center [747, 106] width 368 height 33
click at [604, 107] on input "[STREET_ADDRESS][PERSON_NAME]" at bounding box center [747, 106] width 368 height 33
drag, startPoint x: 601, startPoint y: 107, endPoint x: 852, endPoint y: 85, distance: 251.8
click at [852, 85] on div "Vehicle is parked at [STREET_ADDRESS][PERSON_NAME] Cancel" at bounding box center [747, 93] width 368 height 59
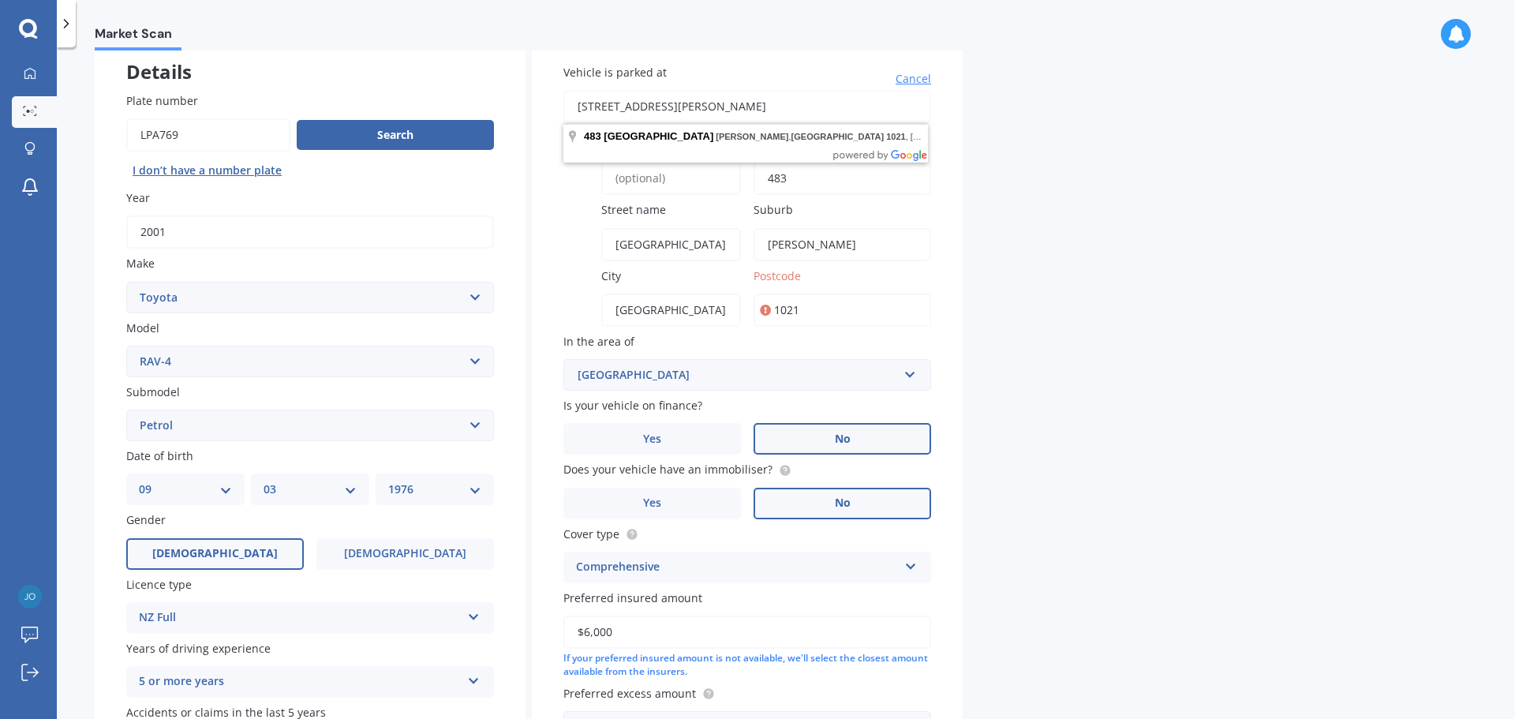
type input "483 d"
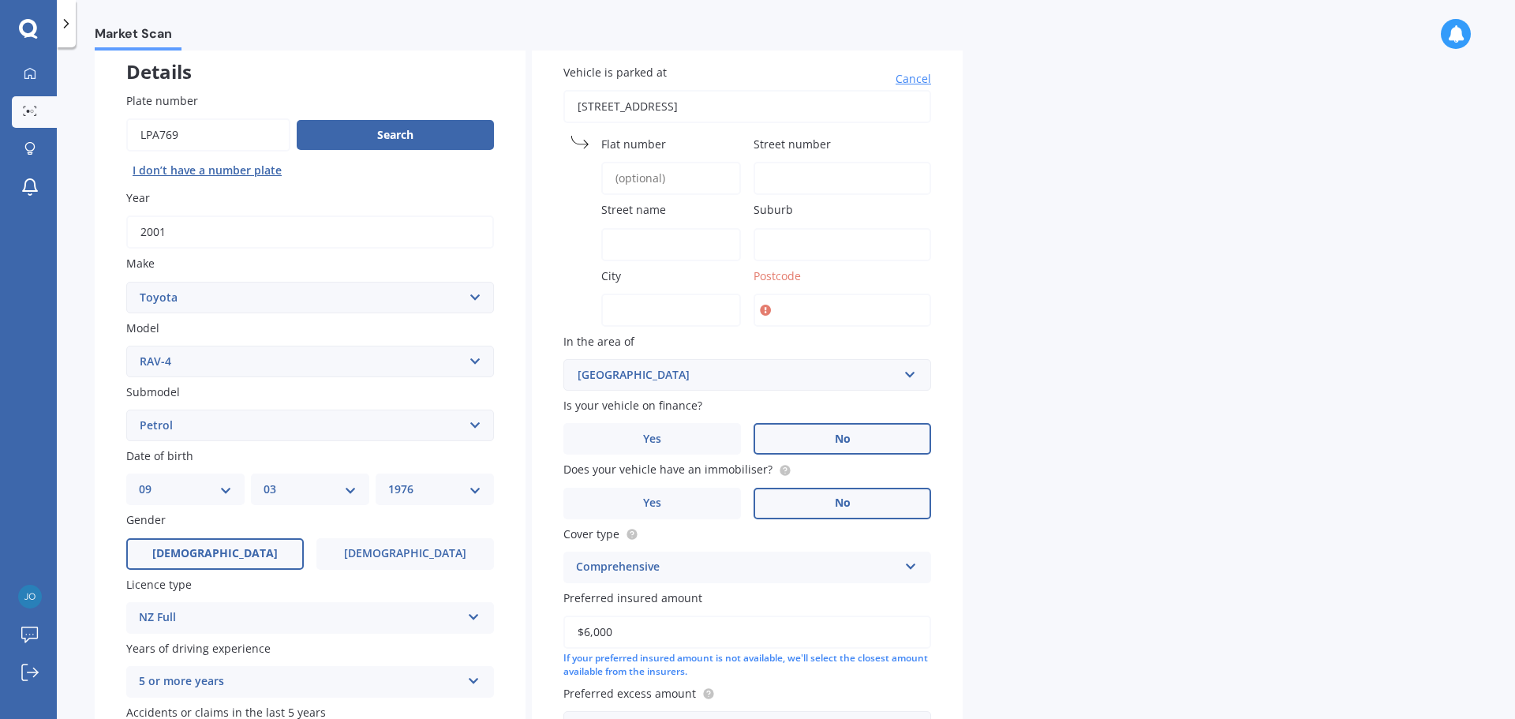
type input "[STREET_ADDRESS]"
type input "483"
type input "[GEOGRAPHIC_DATA]"
type input "Saint Albans"
type input "[GEOGRAPHIC_DATA]"
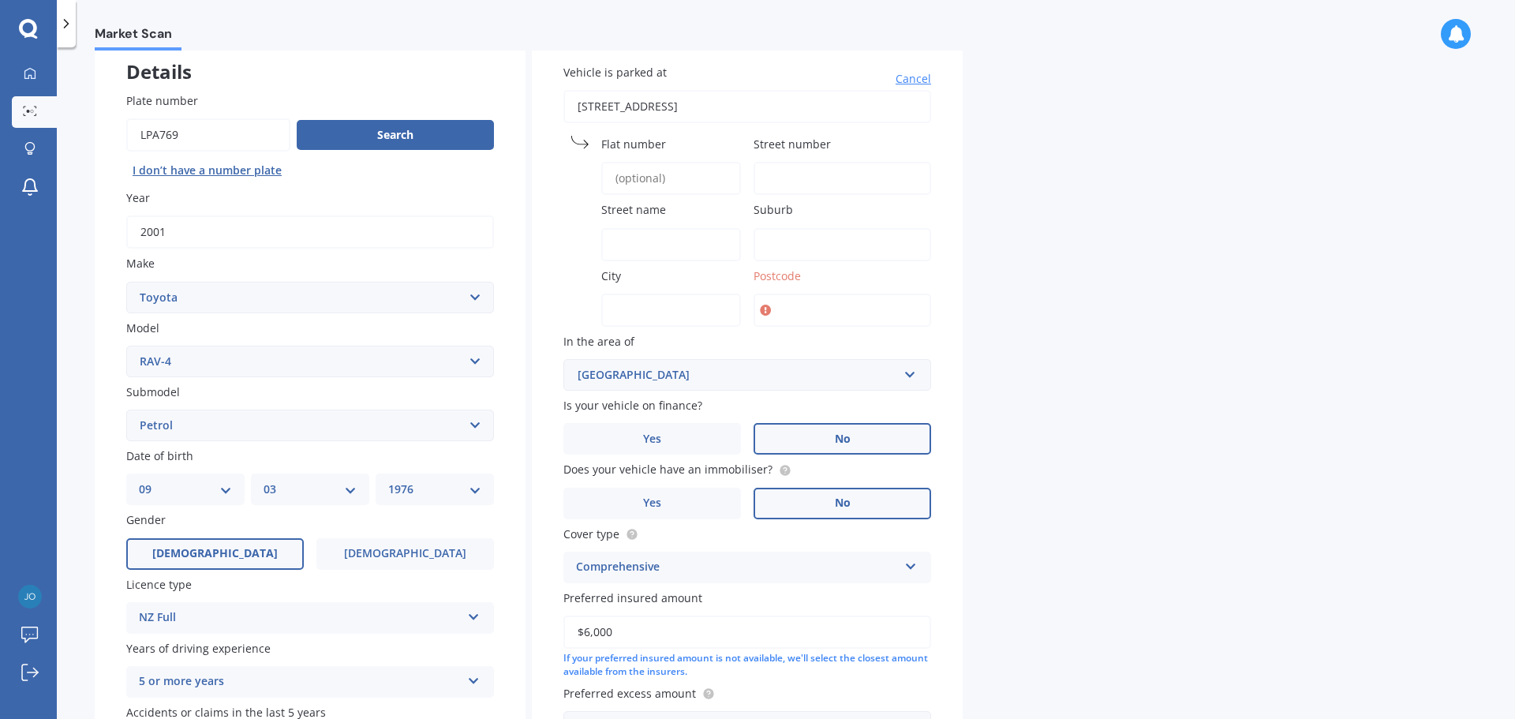
type input "8014"
click at [808, 312] on input "8014" at bounding box center [843, 310] width 178 height 33
click at [767, 271] on span "Postcode" at bounding box center [777, 275] width 47 height 15
click at [767, 294] on input "8014" at bounding box center [843, 310] width 178 height 33
click at [668, 311] on input "[GEOGRAPHIC_DATA]" at bounding box center [671, 310] width 140 height 33
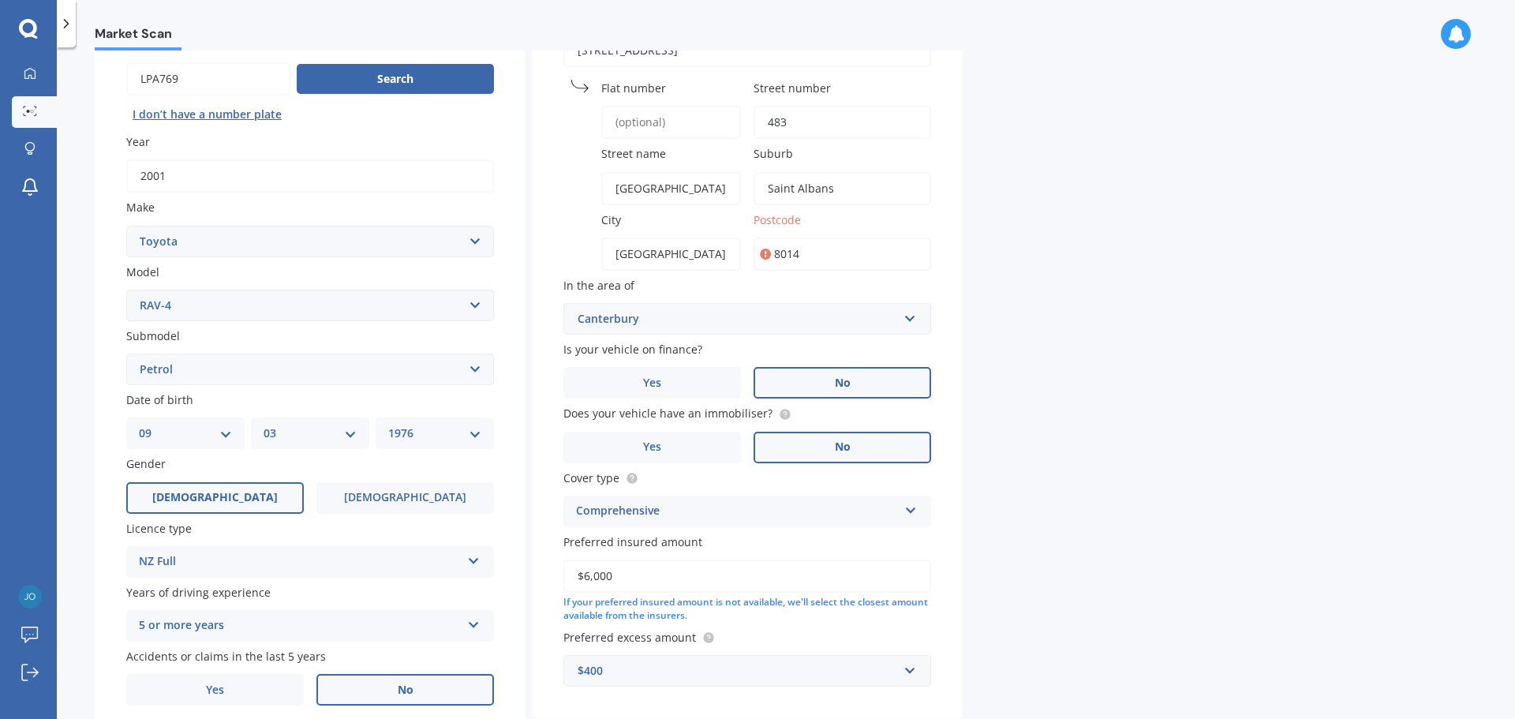
scroll to position [240, 0]
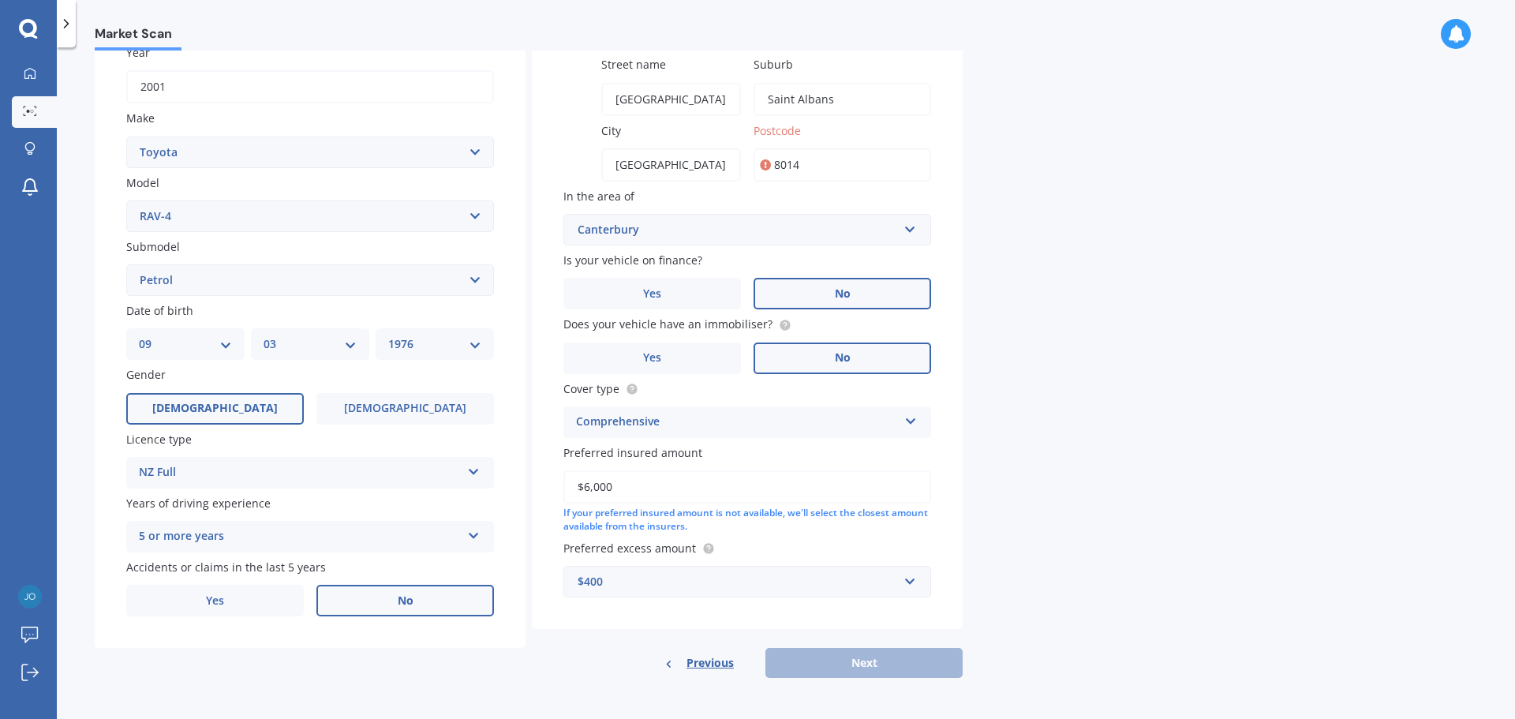
click at [829, 661] on div "Previous Next" at bounding box center [747, 663] width 431 height 30
click at [824, 168] on input "8014" at bounding box center [843, 164] width 178 height 33
type input "8"
type input "8014"
click at [869, 660] on button "Next" at bounding box center [863, 663] width 197 height 30
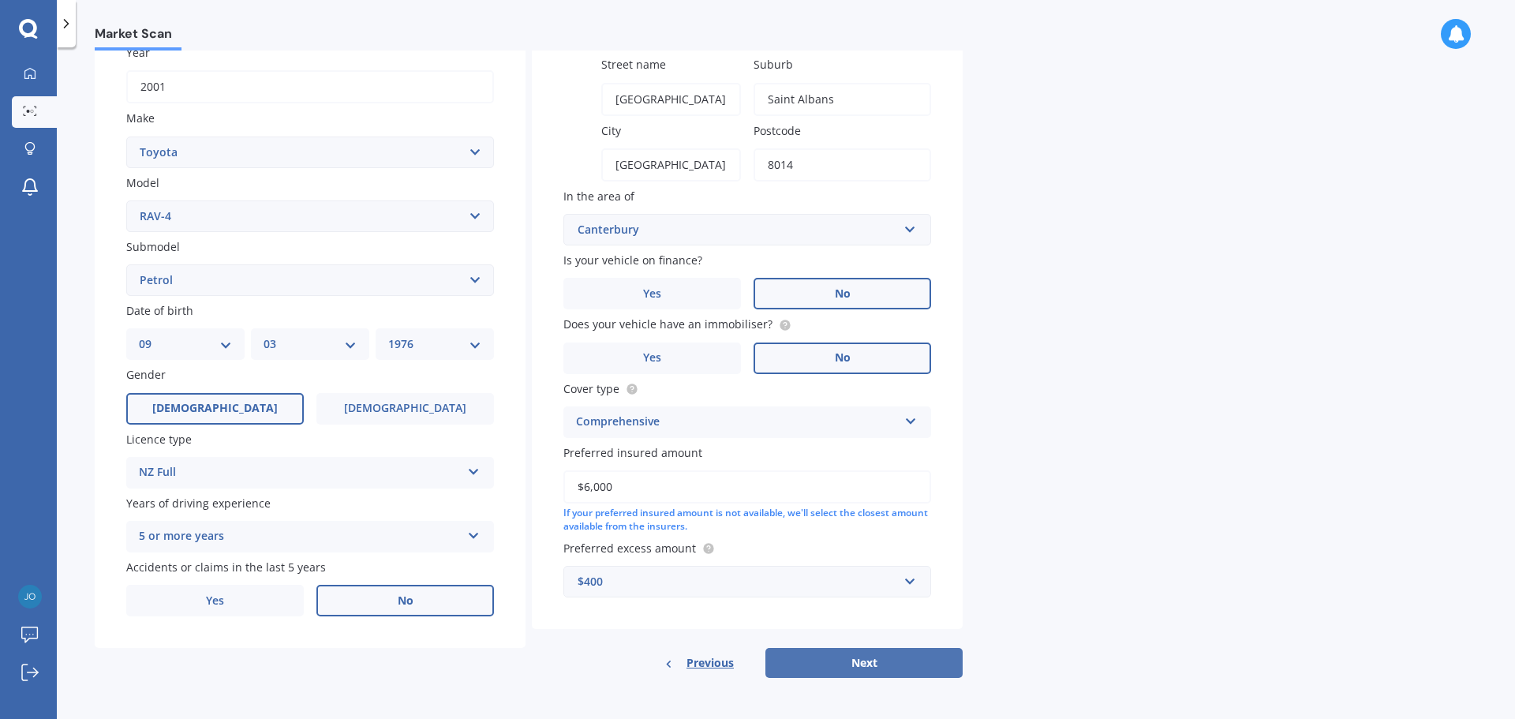
select select "09"
select select "03"
select select "1976"
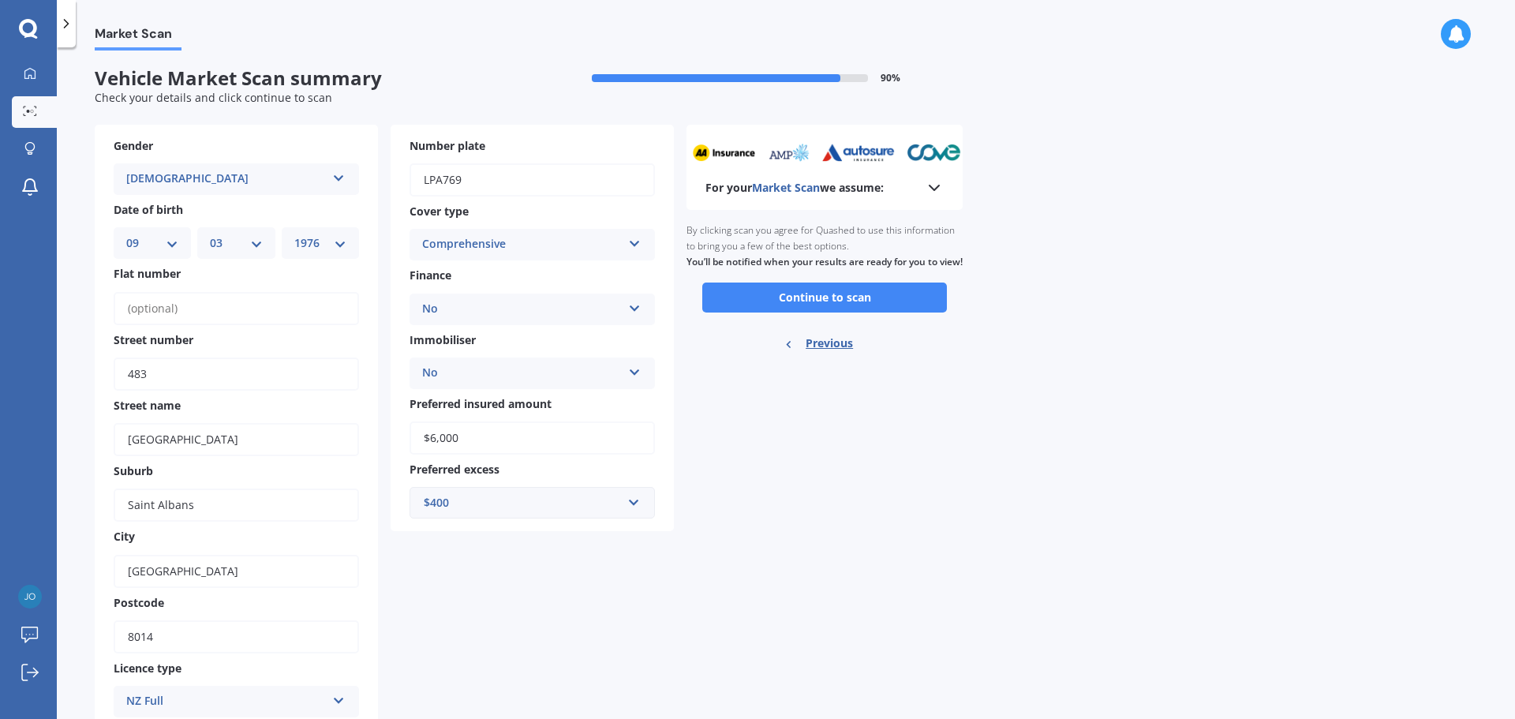
scroll to position [0, 0]
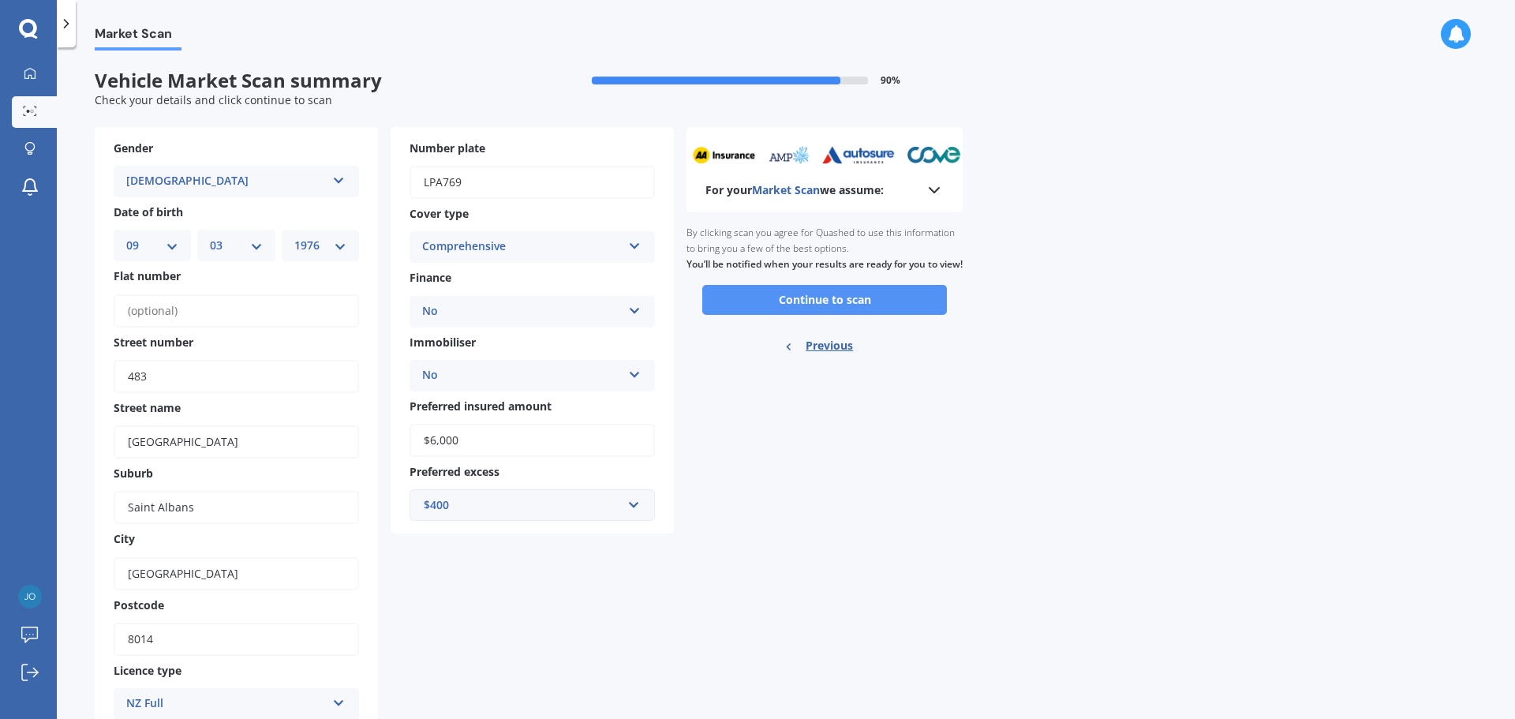
click at [758, 315] on button "Continue to scan" at bounding box center [824, 300] width 245 height 30
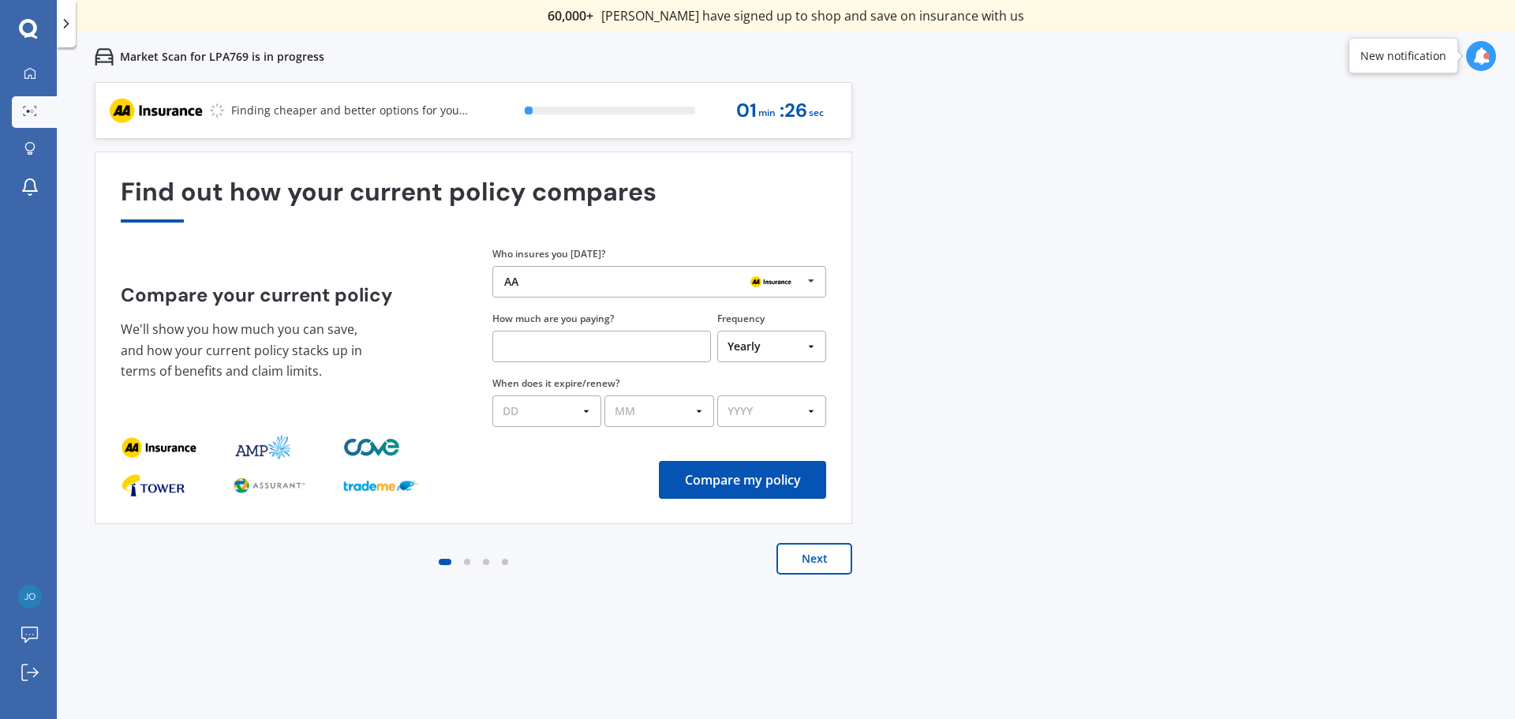
click at [667, 280] on div "AA" at bounding box center [653, 281] width 298 height 13
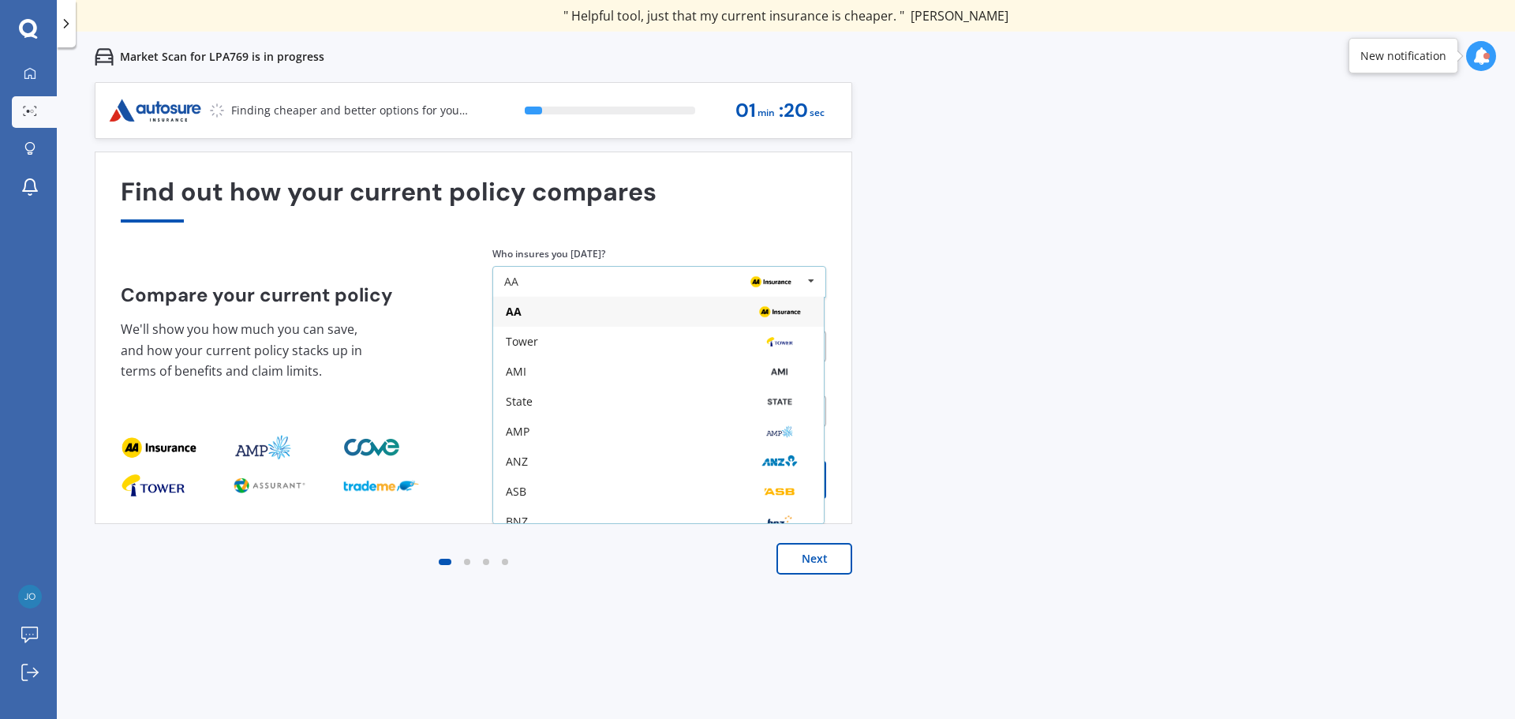
scroll to position [103, 0]
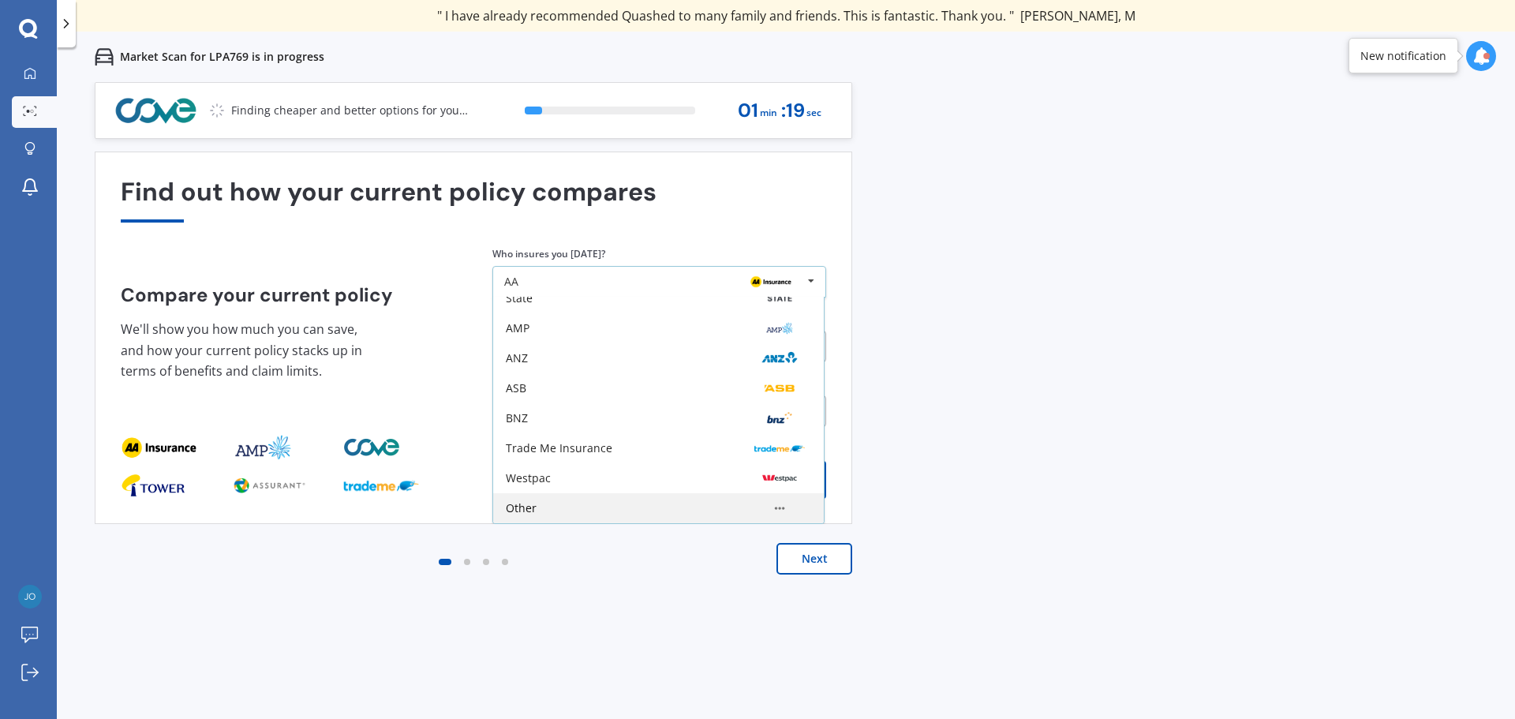
click at [520, 507] on div "Other" at bounding box center [521, 508] width 31 height 11
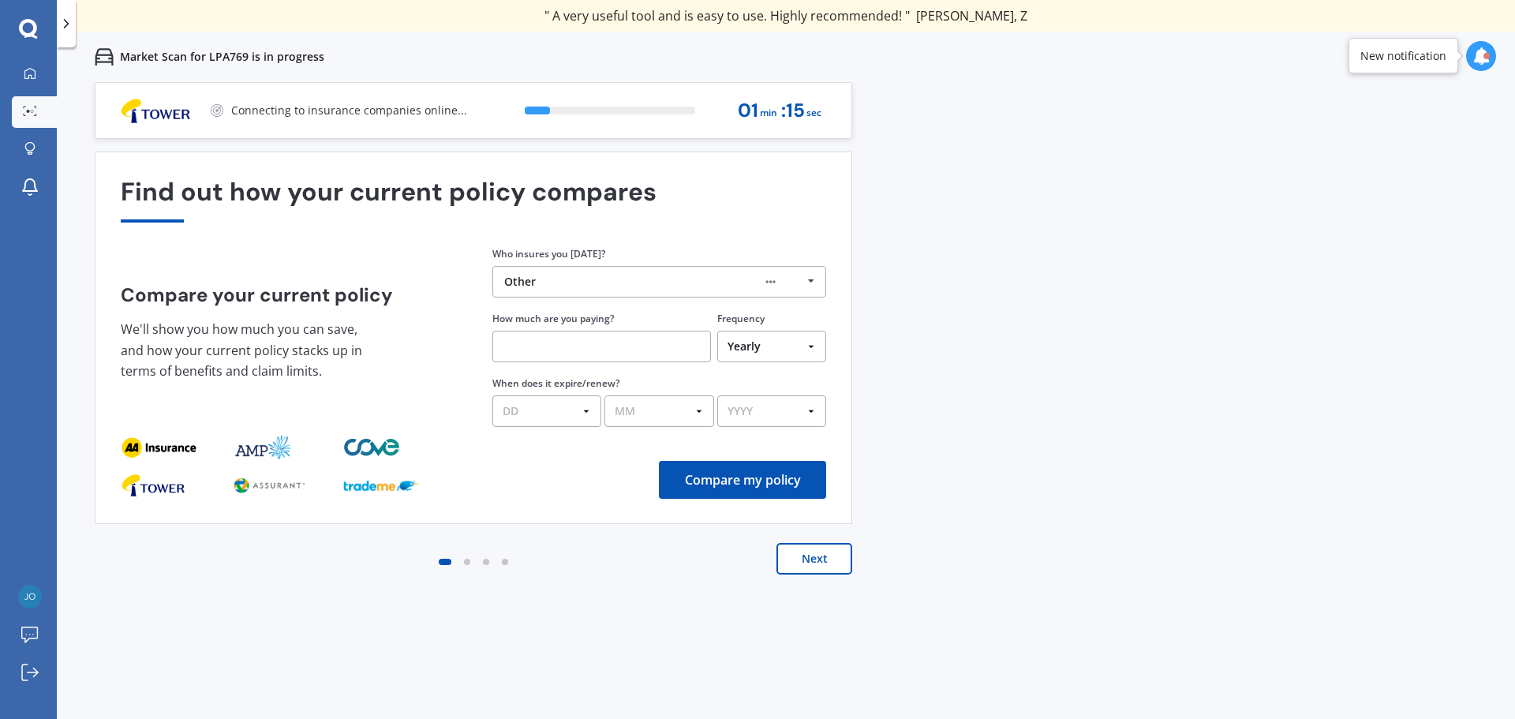
click at [567, 339] on input "text" at bounding box center [601, 347] width 219 height 32
type input "$1,346.53"
click at [587, 413] on select "DD 01 02 03 04 05 06 07 08 09 10 11 12 13 14 15 16 17 18 19 20 21 22 23 24 25 2…" at bounding box center [546, 411] width 109 height 32
select select "28"
click at [492, 395] on select "DD 01 02 03 04 05 06 07 08 09 10 11 12 13 14 15 16 17 18 19 20 21 22 23 24 25 2…" at bounding box center [546, 411] width 109 height 32
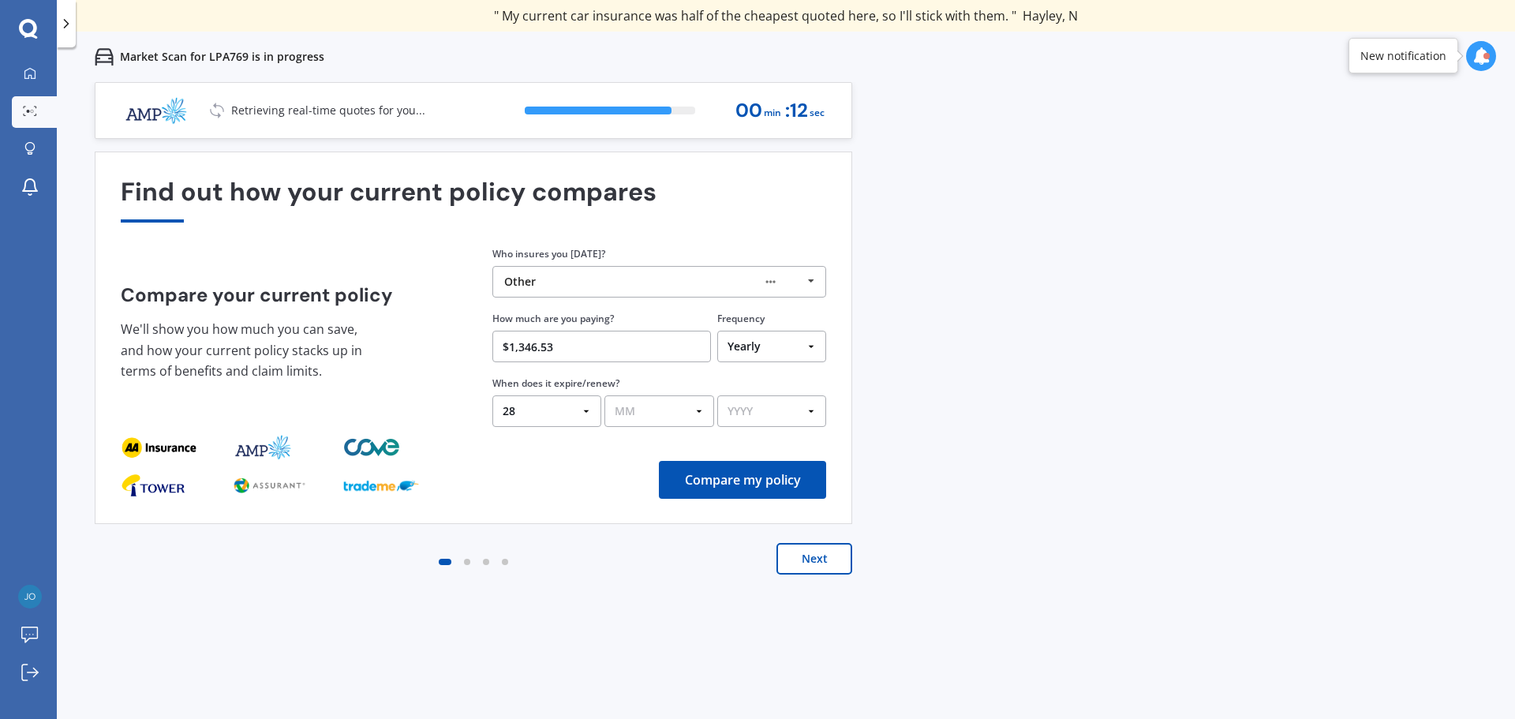
click at [637, 413] on select "MM 01 02 03 04 05 06 07 08 09 10 11 12" at bounding box center [658, 411] width 109 height 32
select select "08"
click at [604, 395] on select "MM 01 02 03 04 05 06 07 08 09 10 11 12" at bounding box center [658, 411] width 109 height 32
click at [741, 408] on select "YYYY 2026 2025 2024" at bounding box center [771, 411] width 109 height 32
select select "2025"
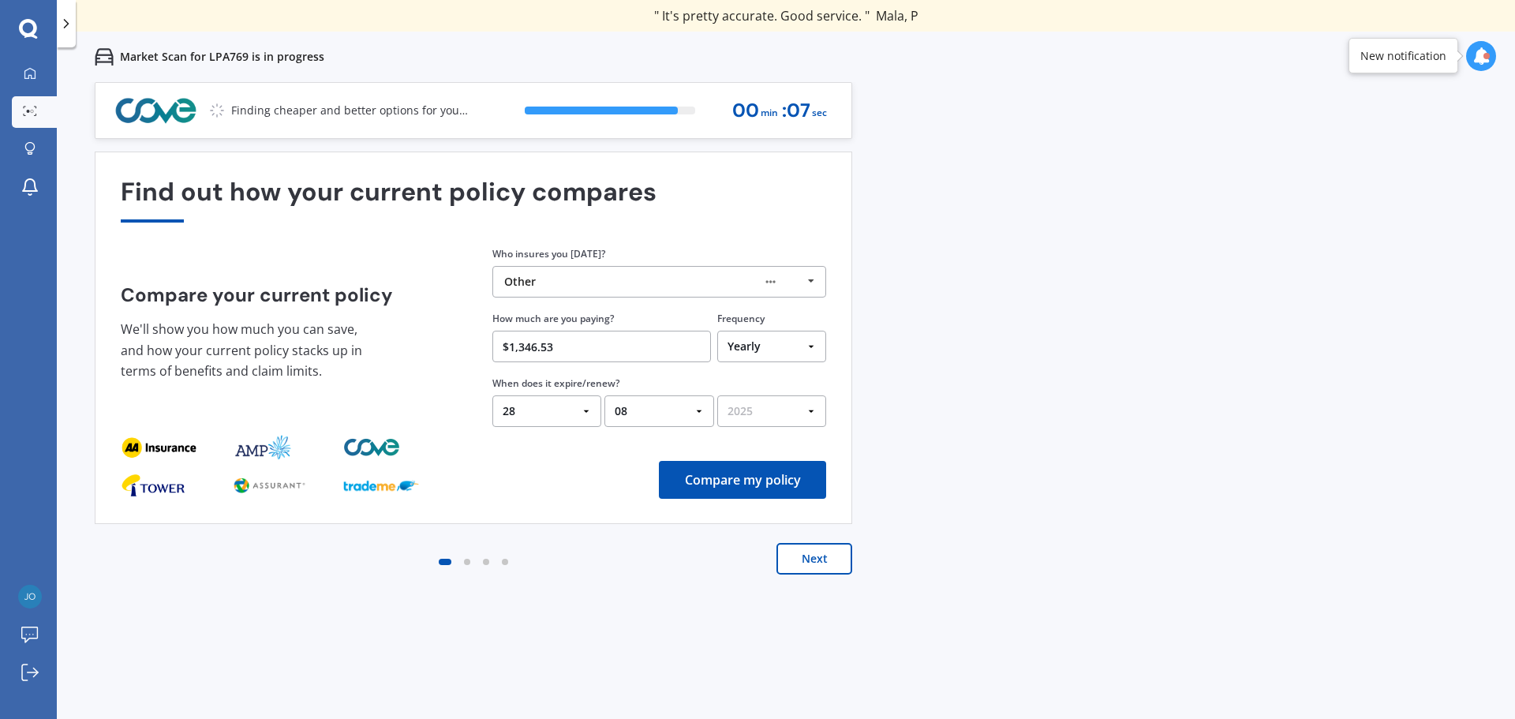
click at [717, 395] on select "YYYY 2026 2025 2024" at bounding box center [771, 411] width 109 height 32
click at [723, 481] on button "Compare my policy" at bounding box center [742, 480] width 167 height 38
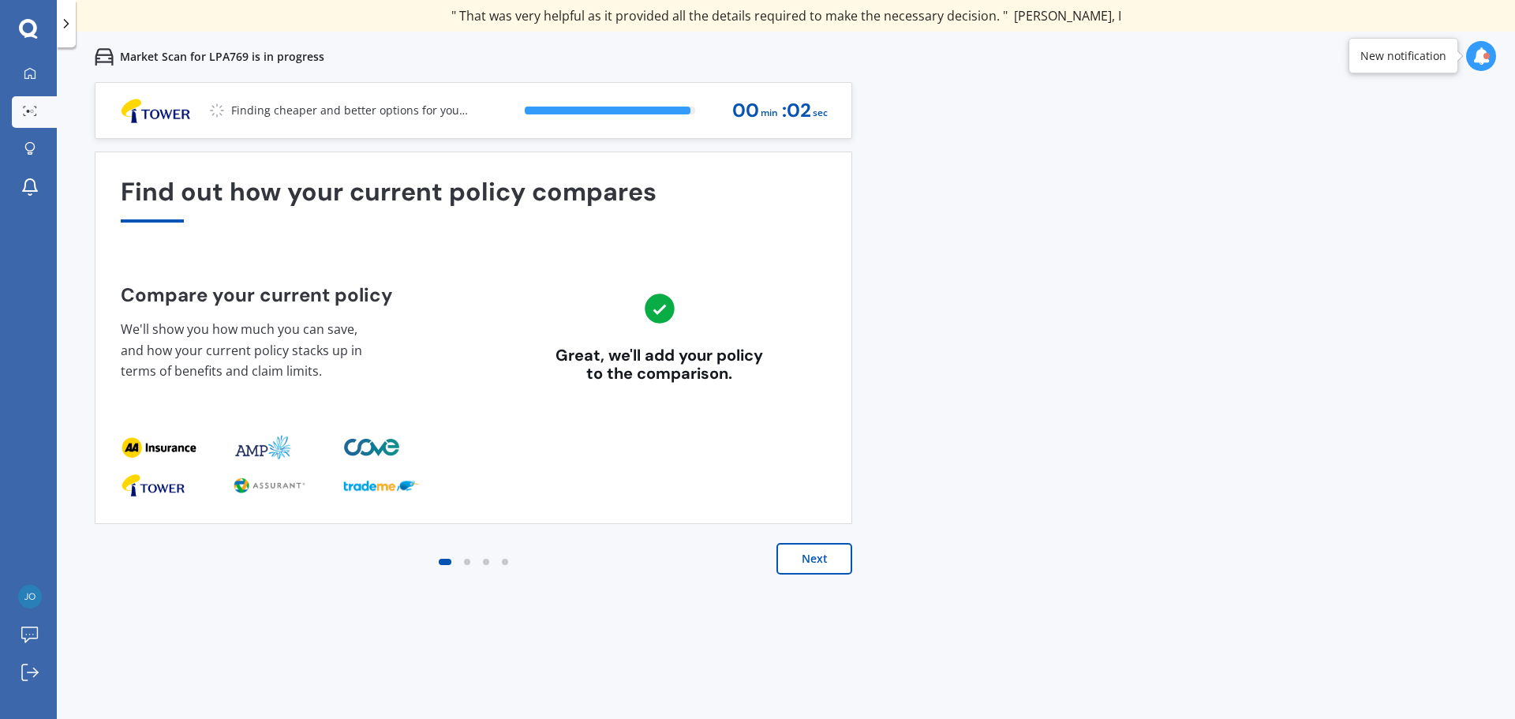
click at [794, 560] on button "Next" at bounding box center [814, 559] width 76 height 32
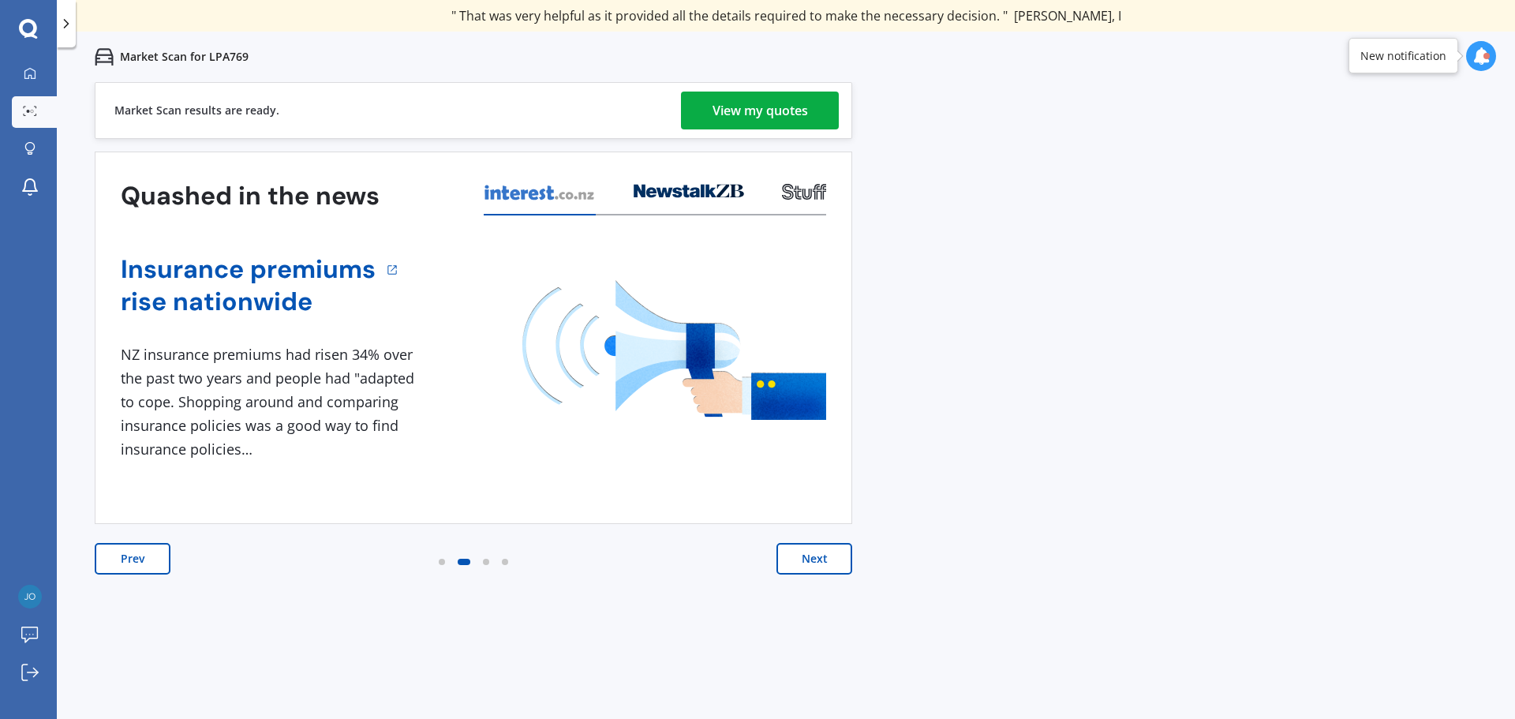
click at [794, 560] on button "Next" at bounding box center [814, 559] width 76 height 32
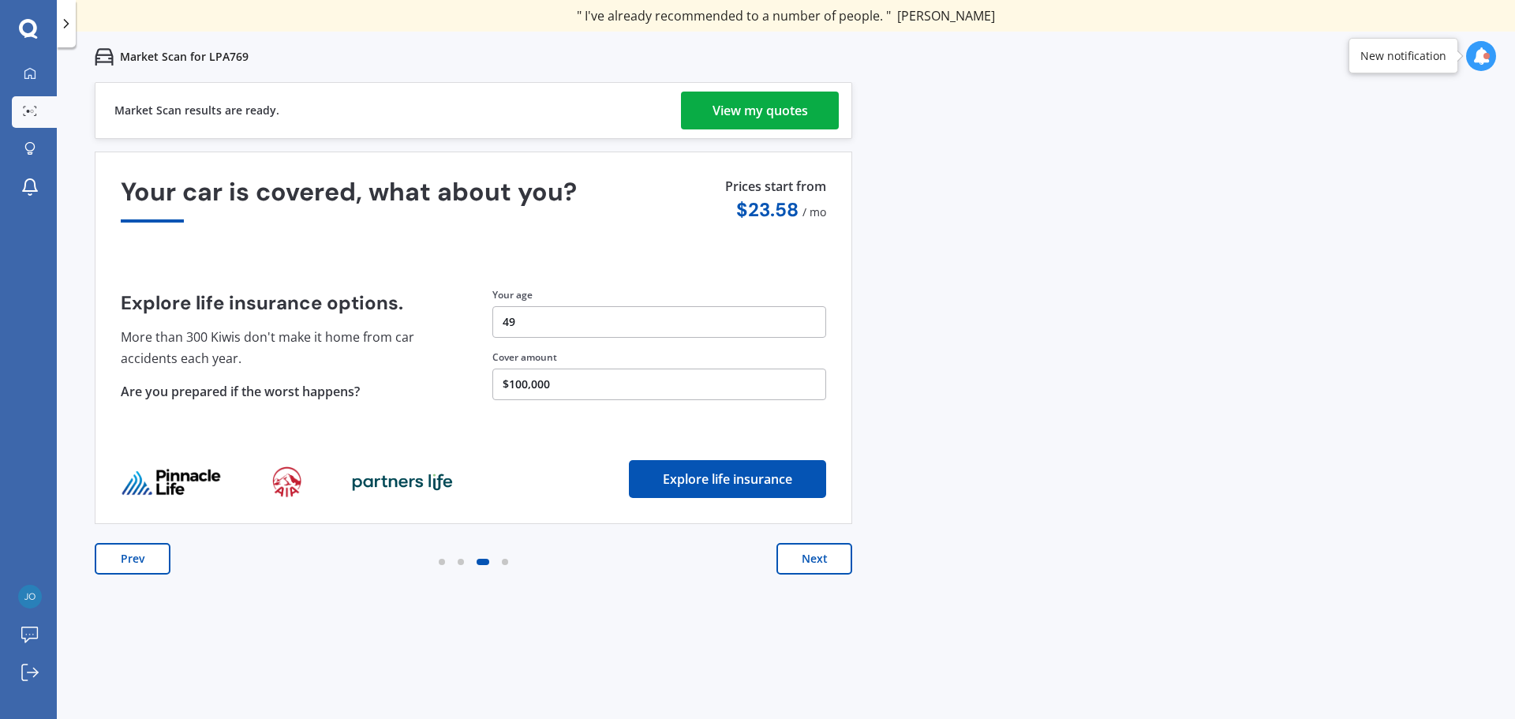
click at [744, 111] on div "View my quotes" at bounding box center [760, 111] width 95 height 38
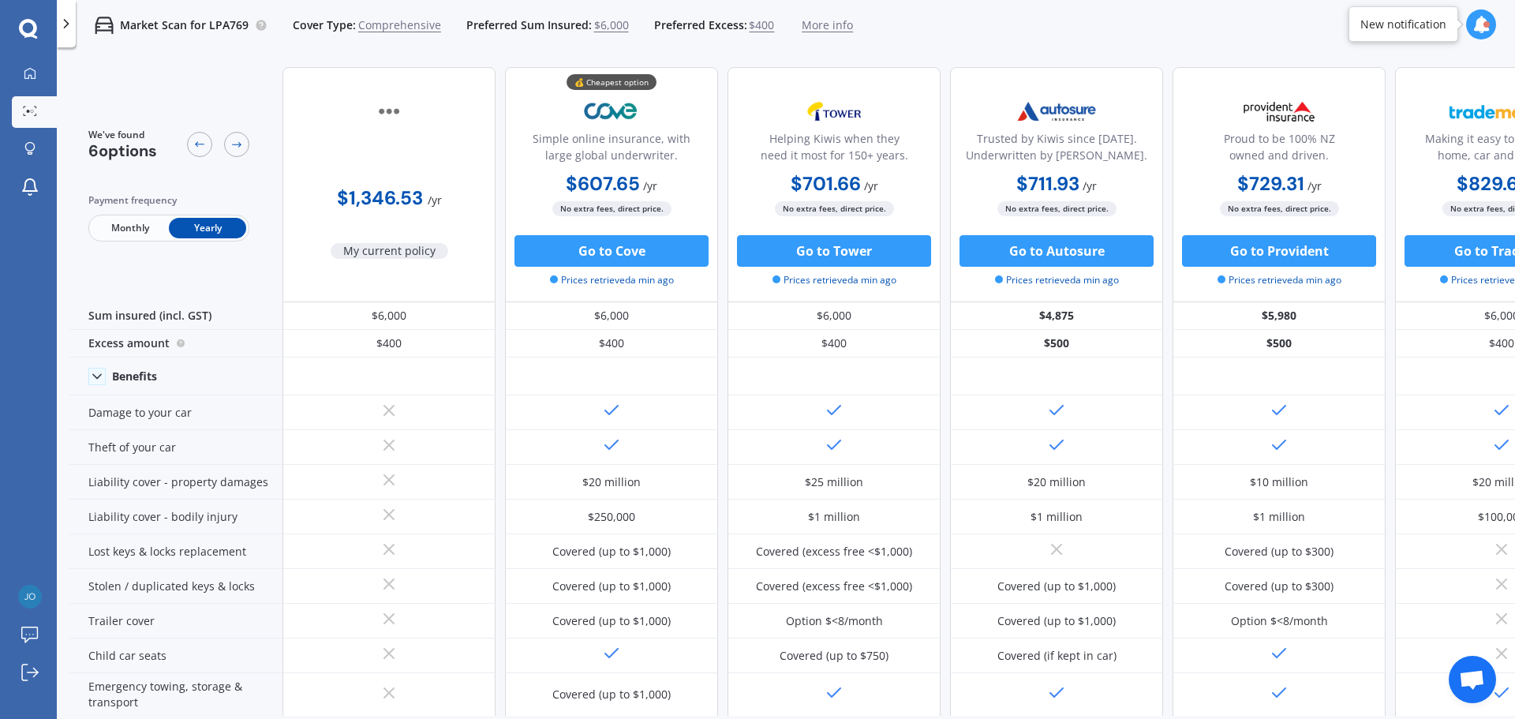
scroll to position [0, 101]
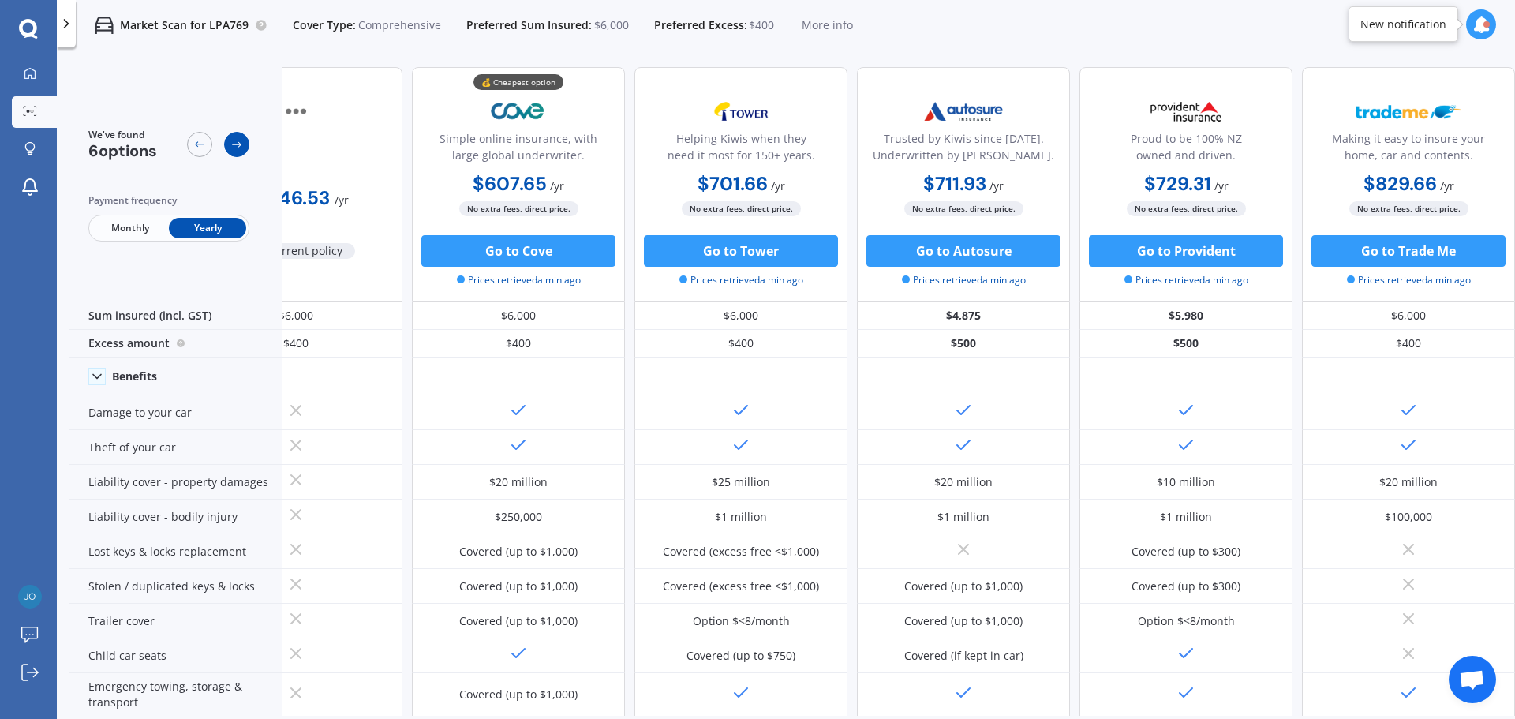
click at [236, 140] on icon at bounding box center [236, 144] width 13 height 13
click at [121, 225] on span "Monthly" at bounding box center [130, 228] width 77 height 21
